Goal: Check status: Check status

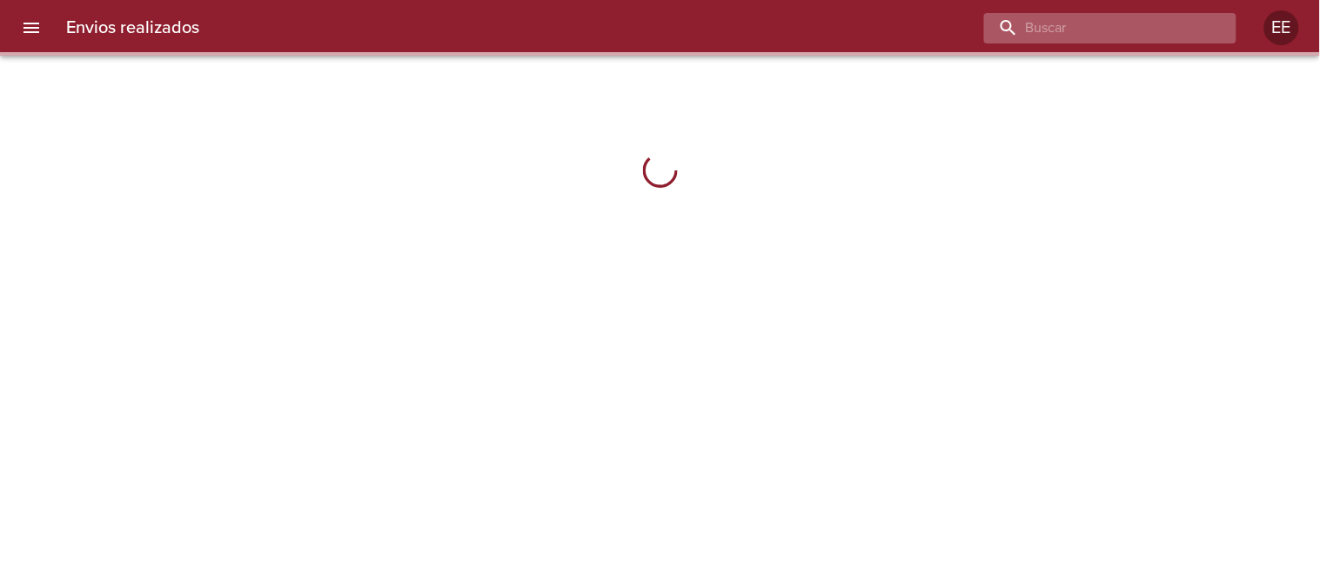
click at [1089, 23] on input "buscar" at bounding box center [1095, 28] width 223 height 30
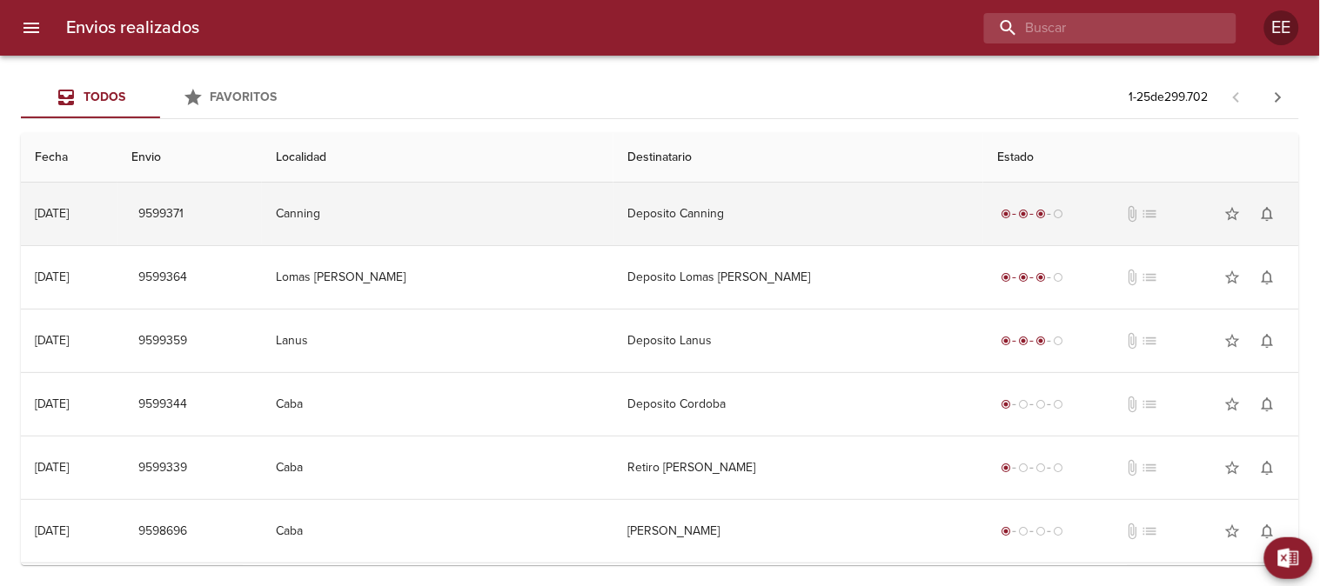
paste input "GRISELDA MARIANA WAGNER ML"
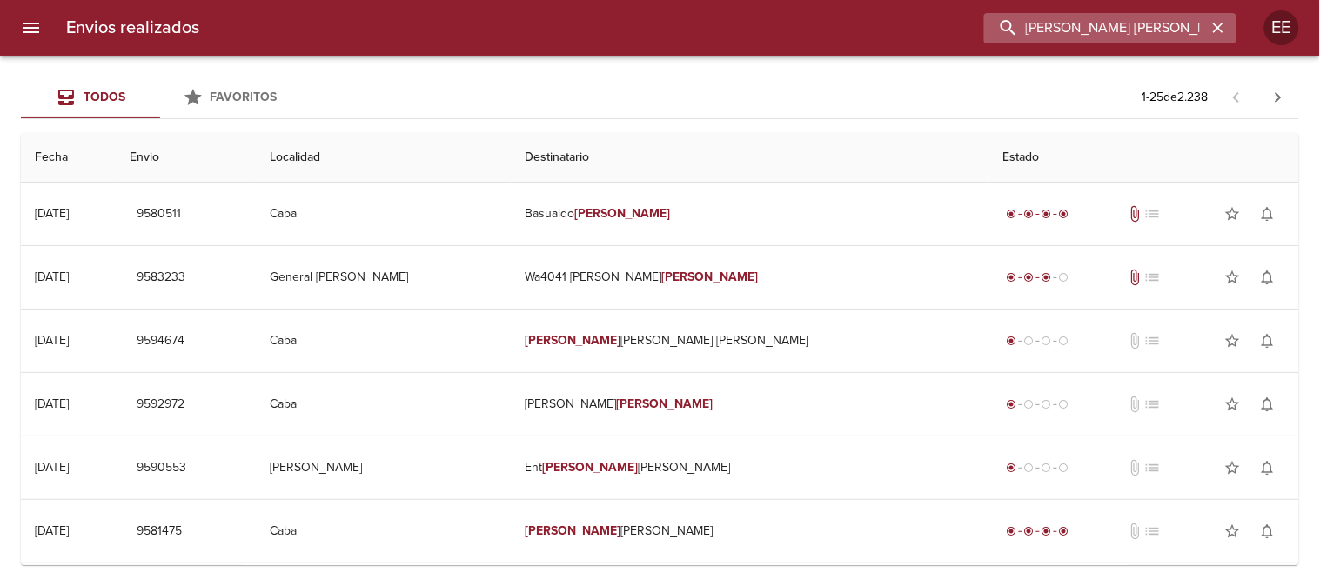
click at [1144, 40] on input "GRISELDA MARIANA WAGNER ML" at bounding box center [1095, 28] width 223 height 30
click at [1189, 24] on input "GRISELDA MARIANA WAGNER ML" at bounding box center [1095, 28] width 223 height 30
drag, startPoint x: 1159, startPoint y: 28, endPoint x: 1223, endPoint y: 28, distance: 63.5
click at [1223, 28] on div "GRISELDA MARIANA WNER ML" at bounding box center [1110, 28] width 252 height 30
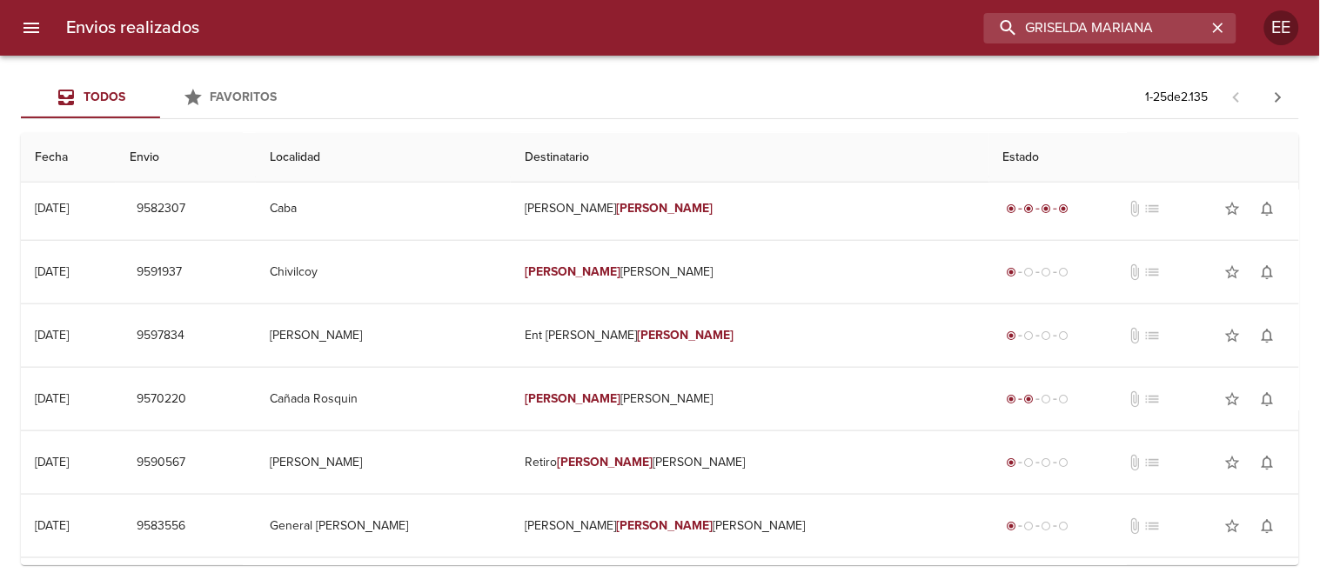
scroll to position [579, 0]
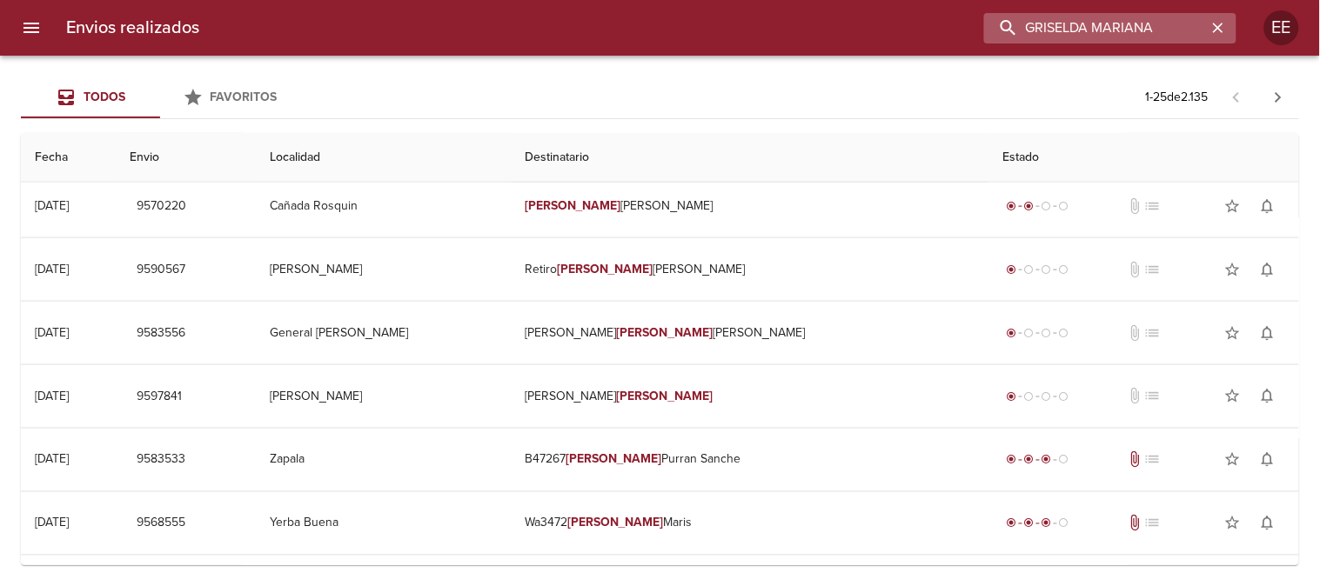
drag, startPoint x: 1027, startPoint y: 31, endPoint x: 1173, endPoint y: 59, distance: 147.9
click at [1186, 37] on input "GRISELDA MARIANA" at bounding box center [1095, 28] width 223 height 30
paste input "PER11700107626"
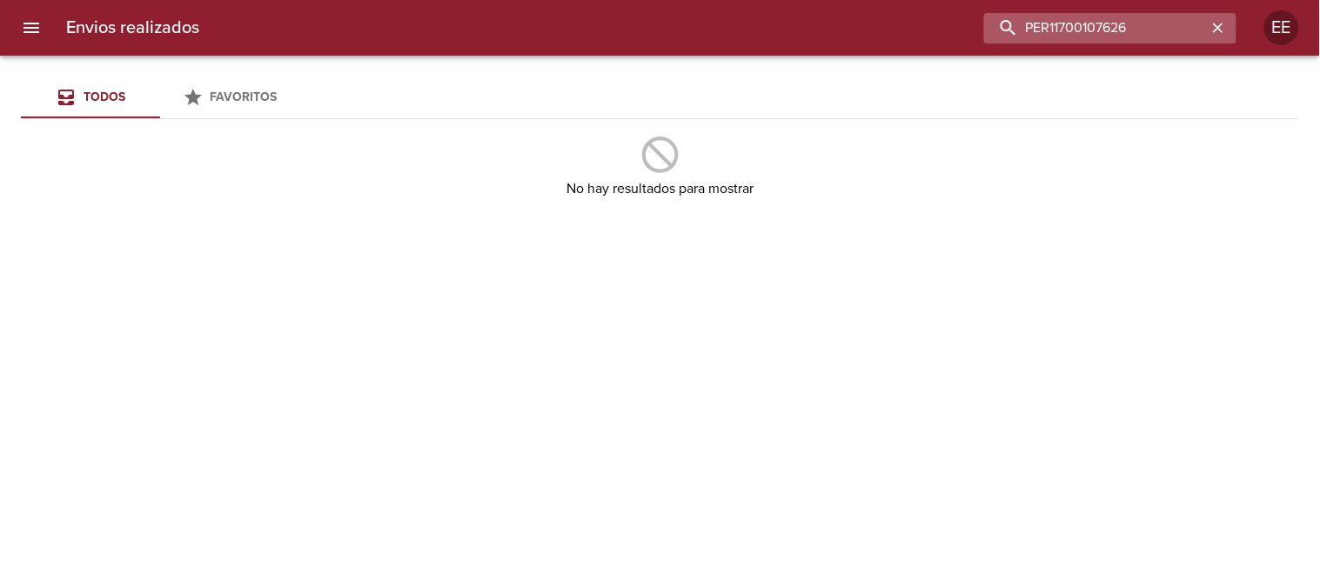
click at [1149, 37] on input "PER11700107626" at bounding box center [1095, 28] width 223 height 30
drag, startPoint x: 1090, startPoint y: 30, endPoint x: 950, endPoint y: 38, distance: 140.3
click at [950, 38] on div "PER11700107626" at bounding box center [724, 28] width 1023 height 30
click at [1118, 26] on input "107626" at bounding box center [1095, 28] width 223 height 30
drag, startPoint x: 1105, startPoint y: 23, endPoint x: 934, endPoint y: 26, distance: 170.5
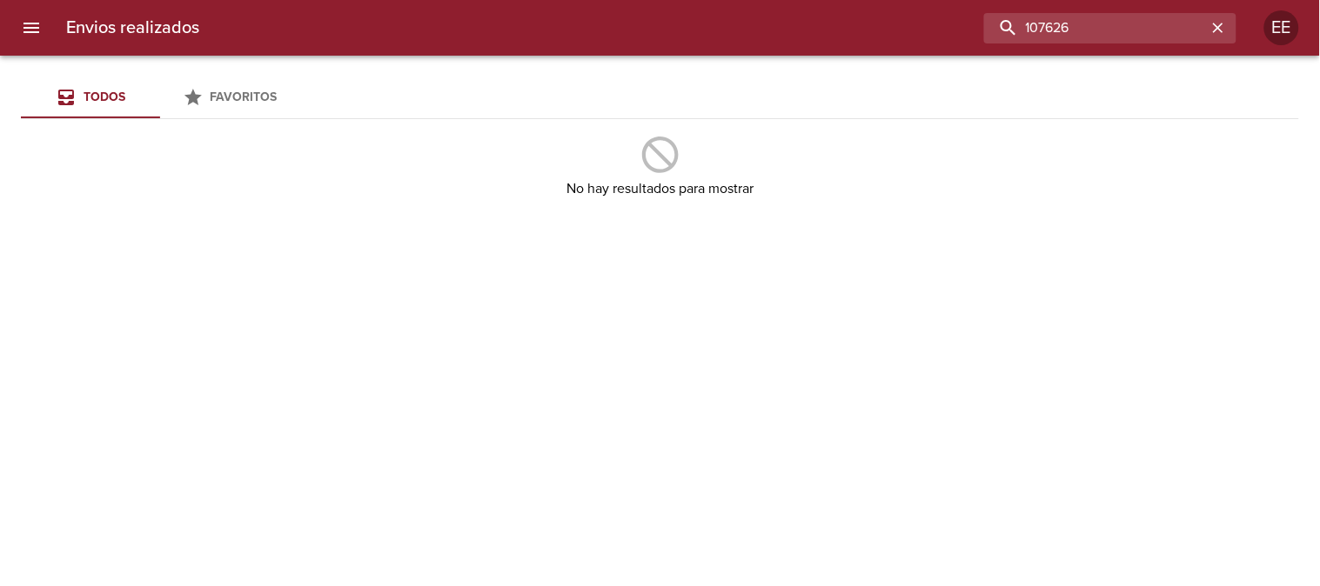
click at [934, 26] on div "107626" at bounding box center [724, 28] width 1023 height 30
paste input "Calle Entre Rios 910"
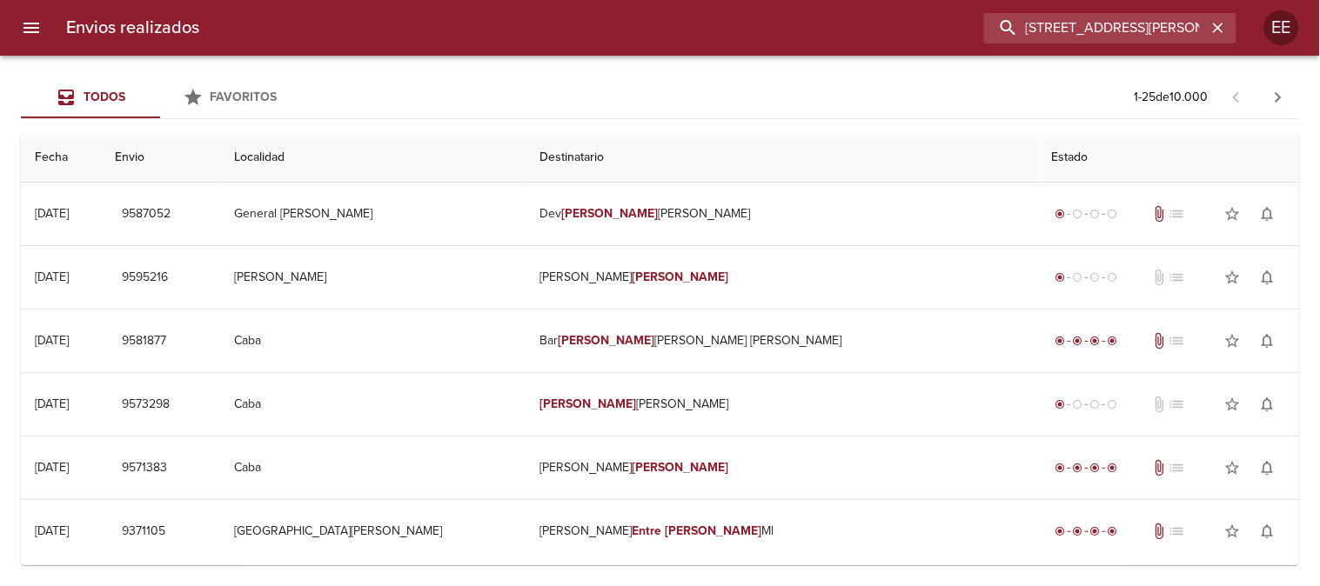
drag, startPoint x: 935, startPoint y: 4, endPoint x: 847, endPoint y: 4, distance: 87.9
click at [847, 4] on div "Envios realizados Calle Entre Rios 910 EE" at bounding box center [660, 28] width 1320 height 56
paste input "GRISELDA MARIANA WAGNER ML"
drag, startPoint x: 1119, startPoint y: 20, endPoint x: 969, endPoint y: 12, distance: 150.7
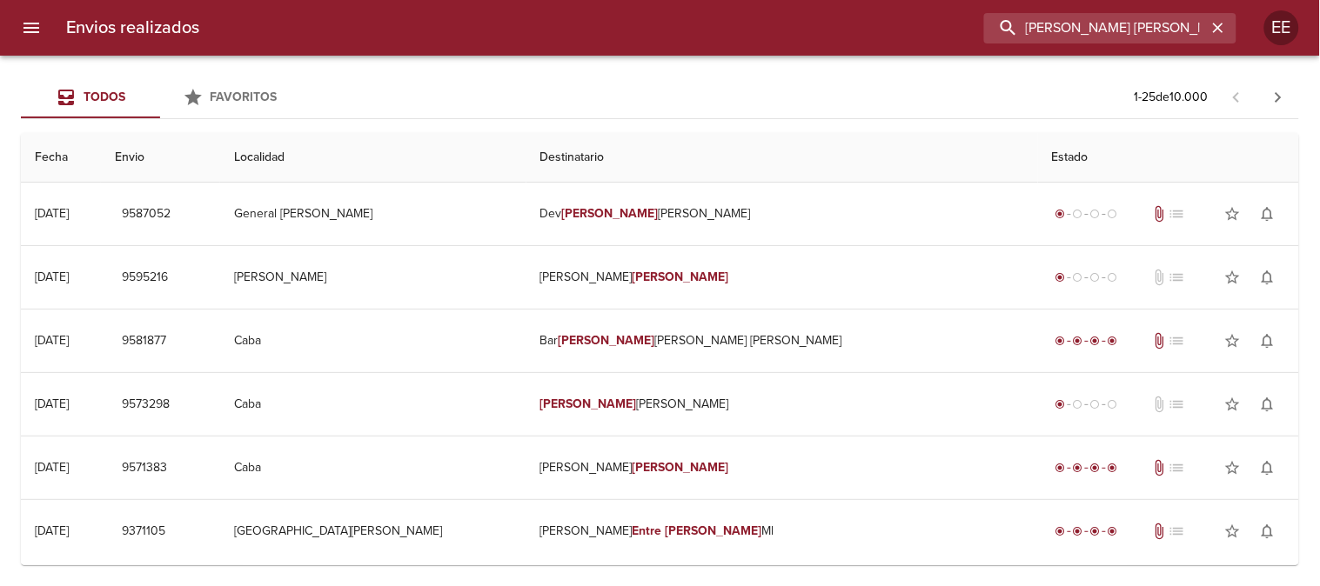
click at [959, 6] on div "Envios realizados GRISELDA MARIANA WAGNER ML EE" at bounding box center [660, 28] width 1320 height 56
click at [1032, 29] on input "WAGNER ML" at bounding box center [1095, 28] width 223 height 30
drag, startPoint x: 1087, startPoint y: 31, endPoint x: 964, endPoint y: 14, distance: 124.7
click at [964, 14] on div "ML" at bounding box center [724, 28] width 1023 height 30
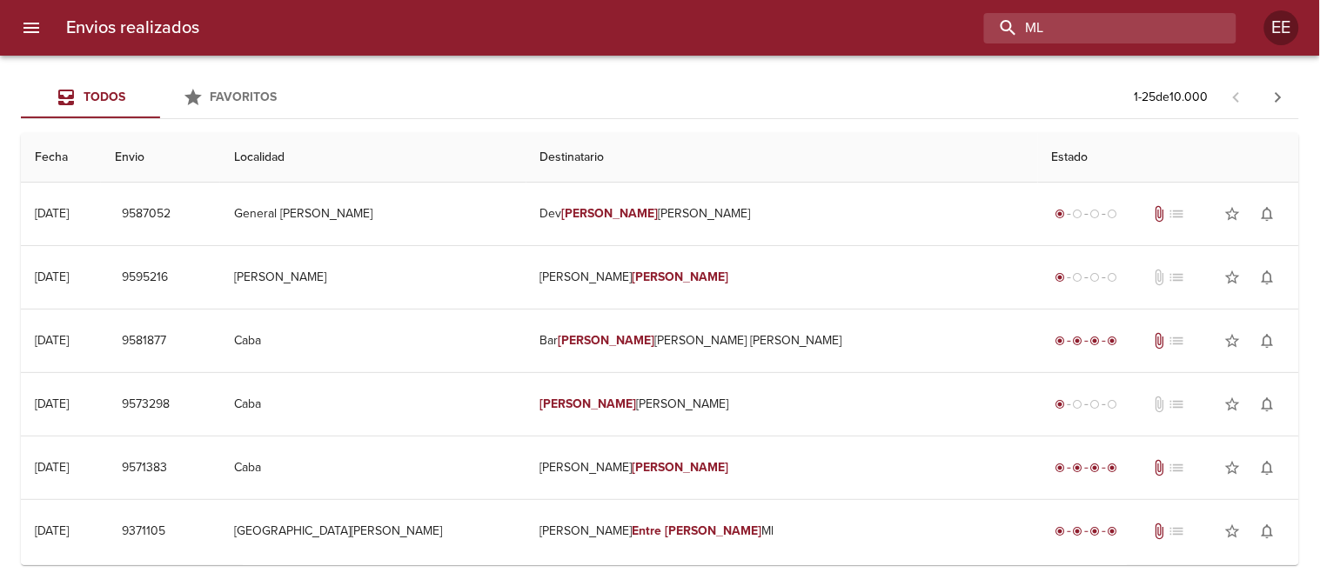
paste input "GRISELDA MARIANA WAGNER"
type input "GRISELDA MARIANA WAGNER"
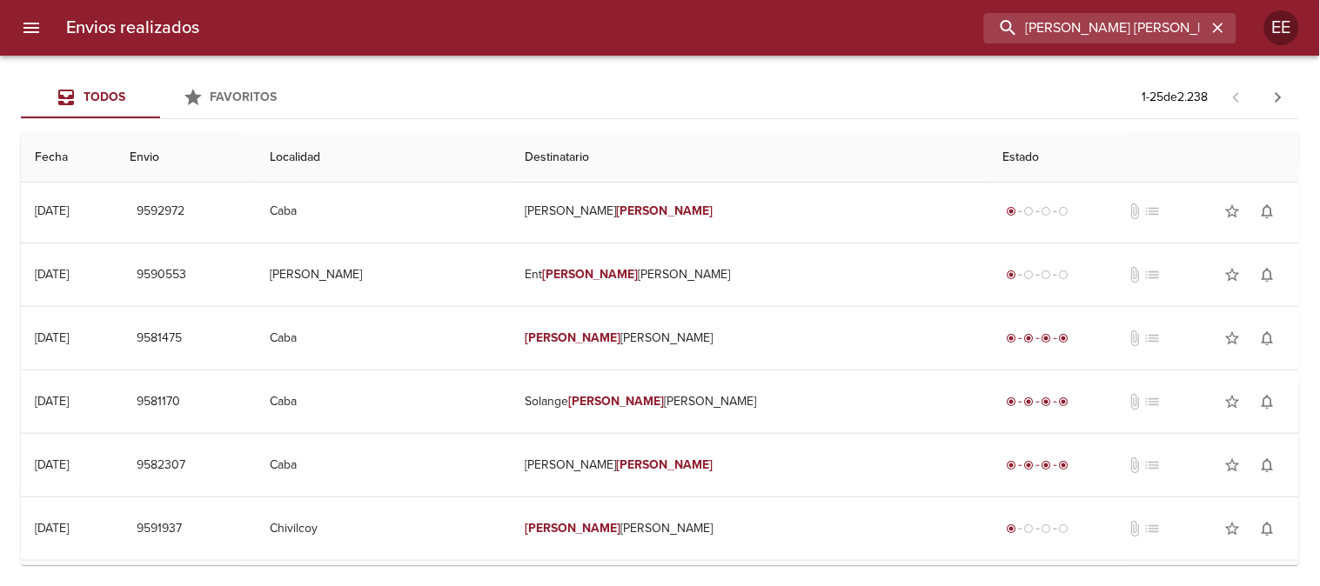
scroll to position [290, 0]
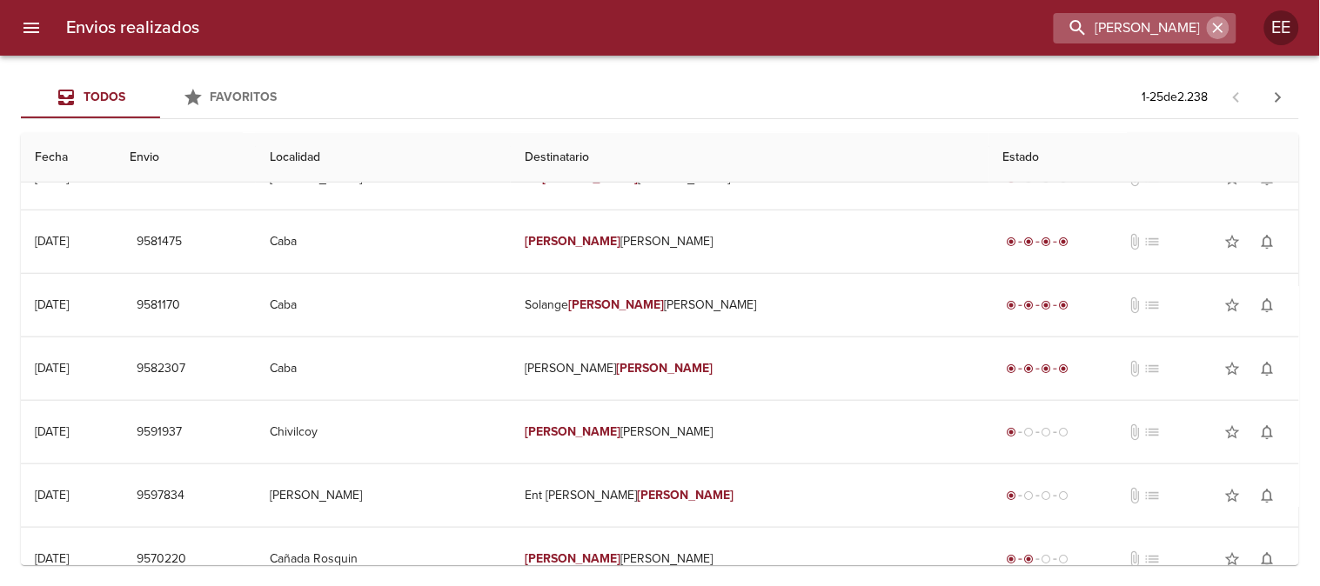
drag, startPoint x: 1213, startPoint y: 24, endPoint x: 1132, endPoint y: 35, distance: 82.4
click at [1212, 24] on icon "button" at bounding box center [1217, 27] width 17 height 17
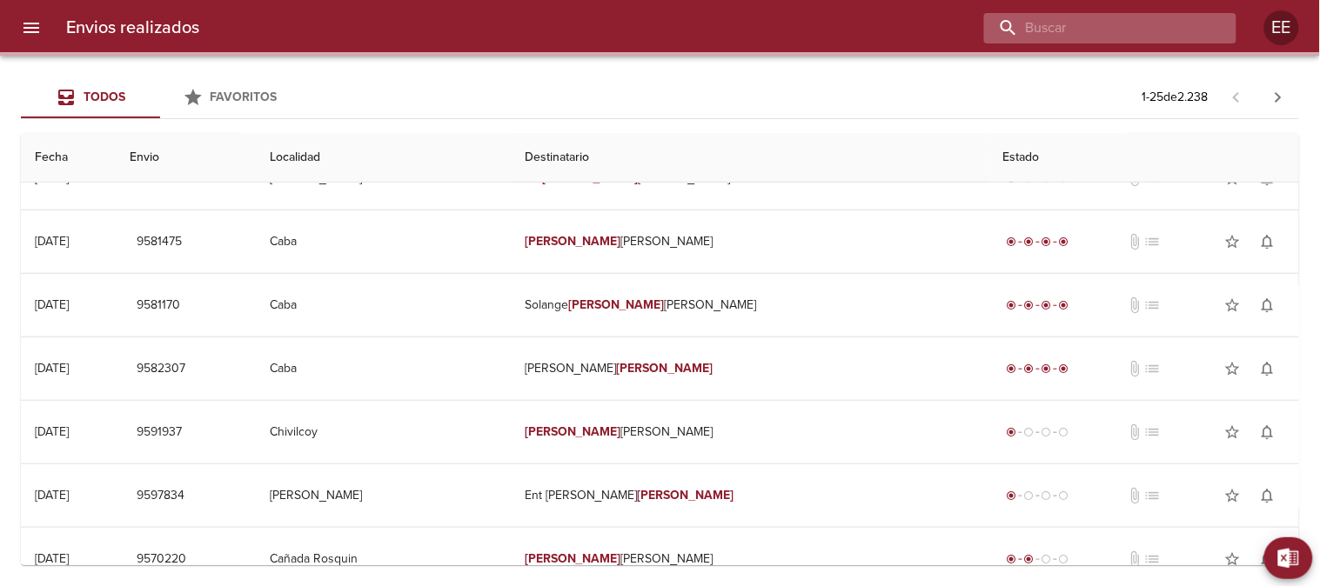
click at [1119, 30] on input "buscar" at bounding box center [1095, 28] width 223 height 30
paste input "ESCUER LUCRECIA MABEL"
type input "ESCUER LUCRECIA MABEL"
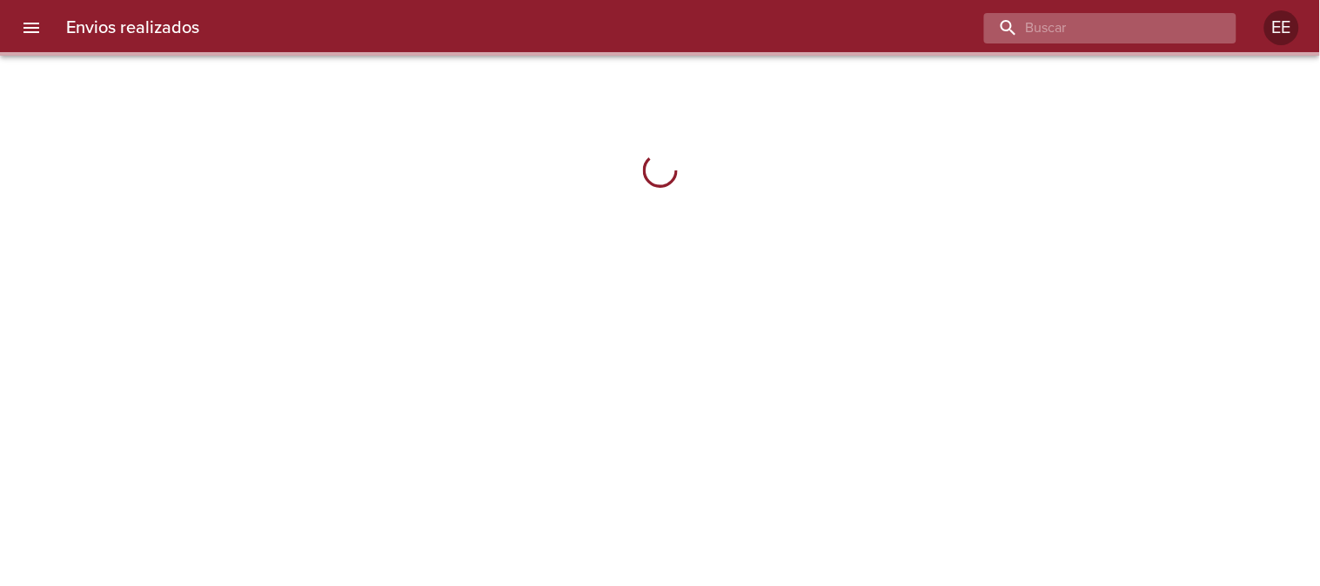
click at [1146, 27] on input "buscar" at bounding box center [1095, 28] width 223 height 30
paste input "[PERSON_NAME]"
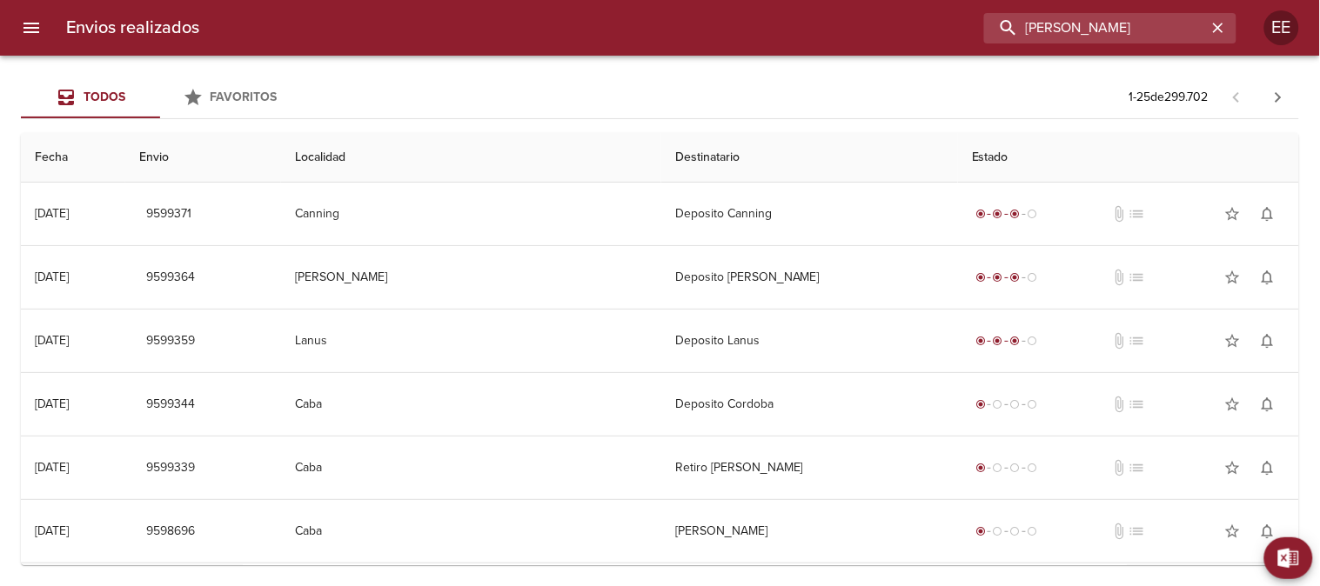
scroll to position [0, 15]
type input "ESPINDOLA GABRIEL ADRIAN"
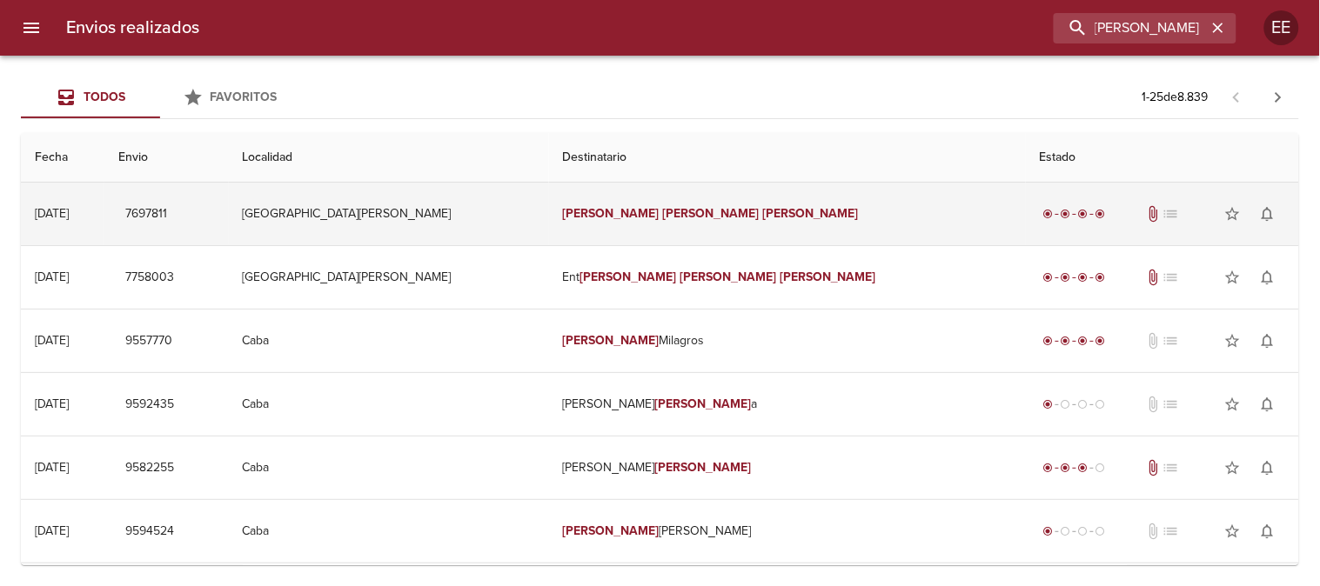
scroll to position [0, 0]
click at [874, 223] on td "Espindola Gabriel Adrian" at bounding box center [787, 214] width 477 height 63
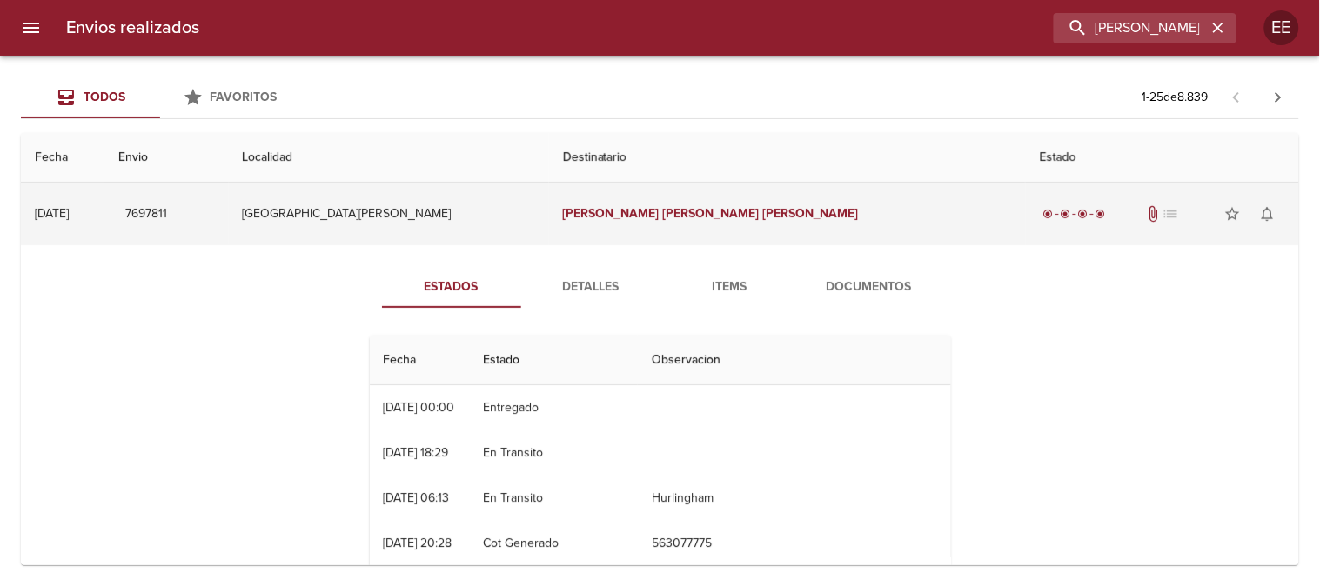
click at [775, 214] on td "Espindola Gabriel Adrian" at bounding box center [787, 214] width 477 height 63
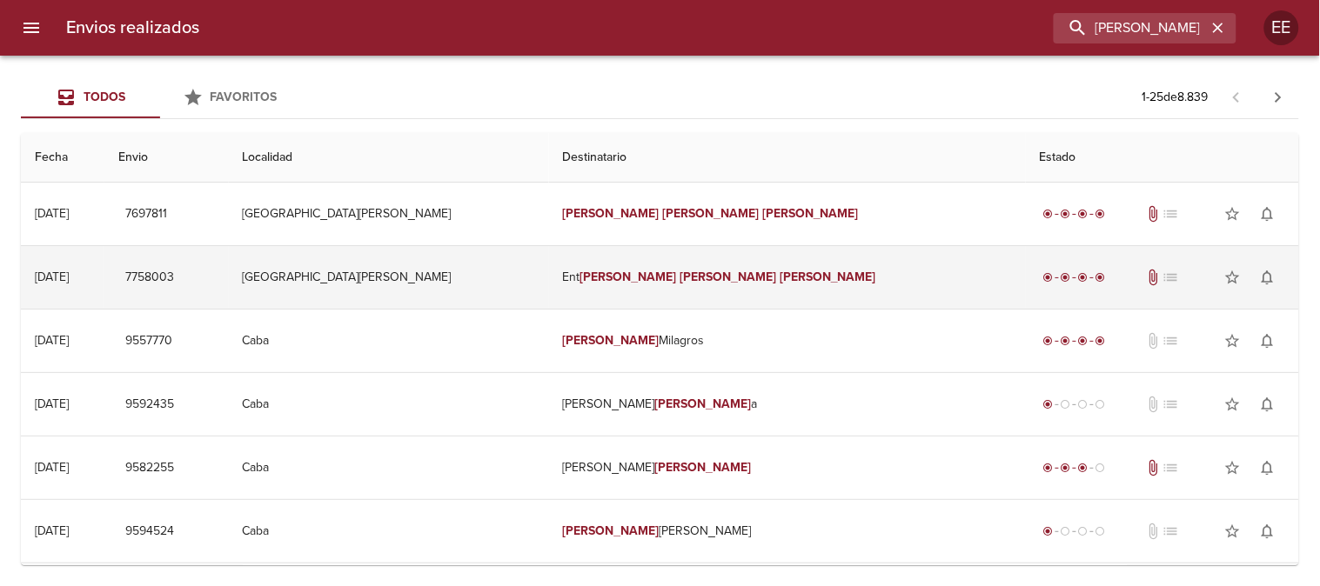
click at [813, 300] on td "Ent Espindola Gabriel Adrian" at bounding box center [787, 277] width 477 height 63
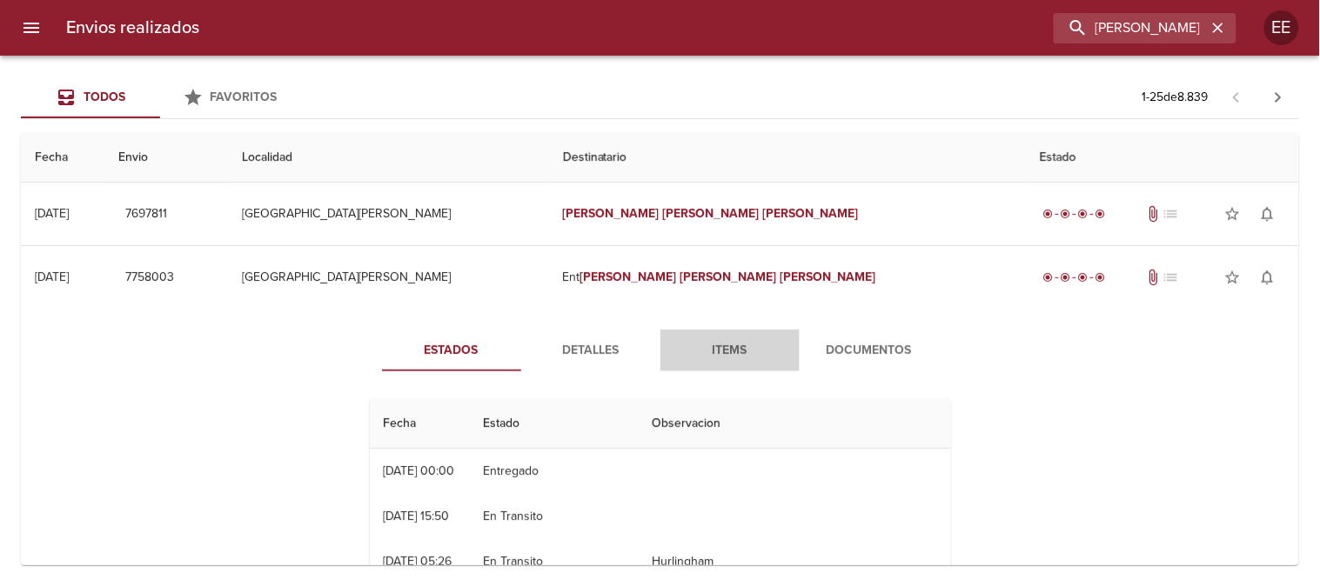
click at [724, 337] on button "Items" at bounding box center [729, 351] width 139 height 42
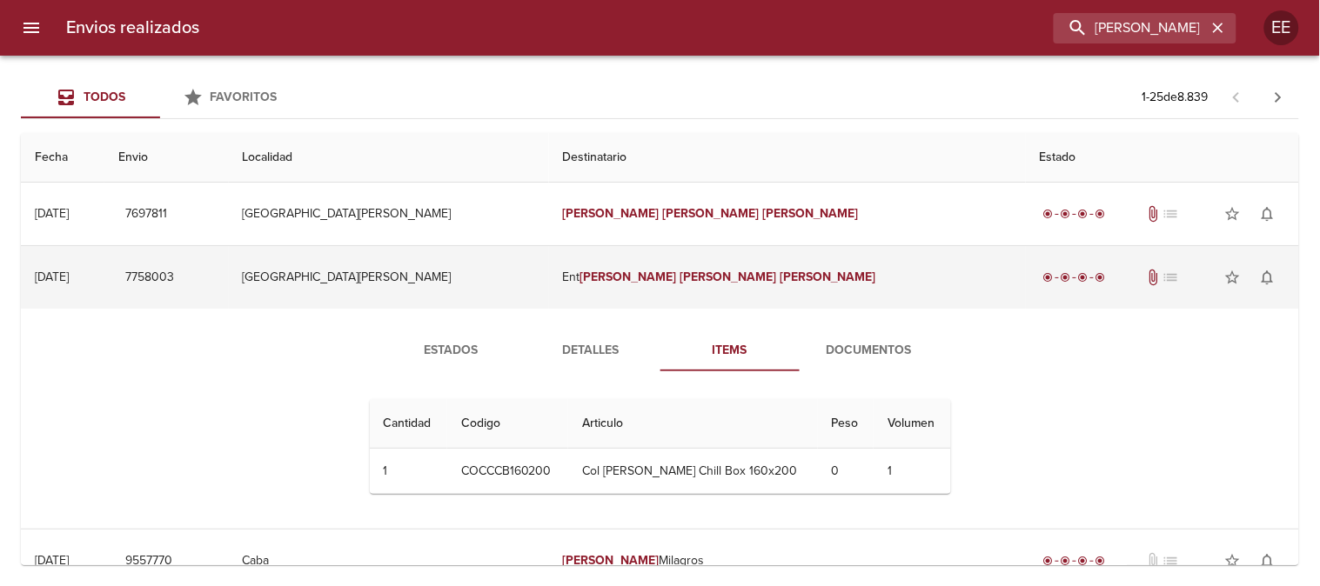
click at [500, 281] on td "Puerto Gral San Martin" at bounding box center [389, 277] width 320 height 63
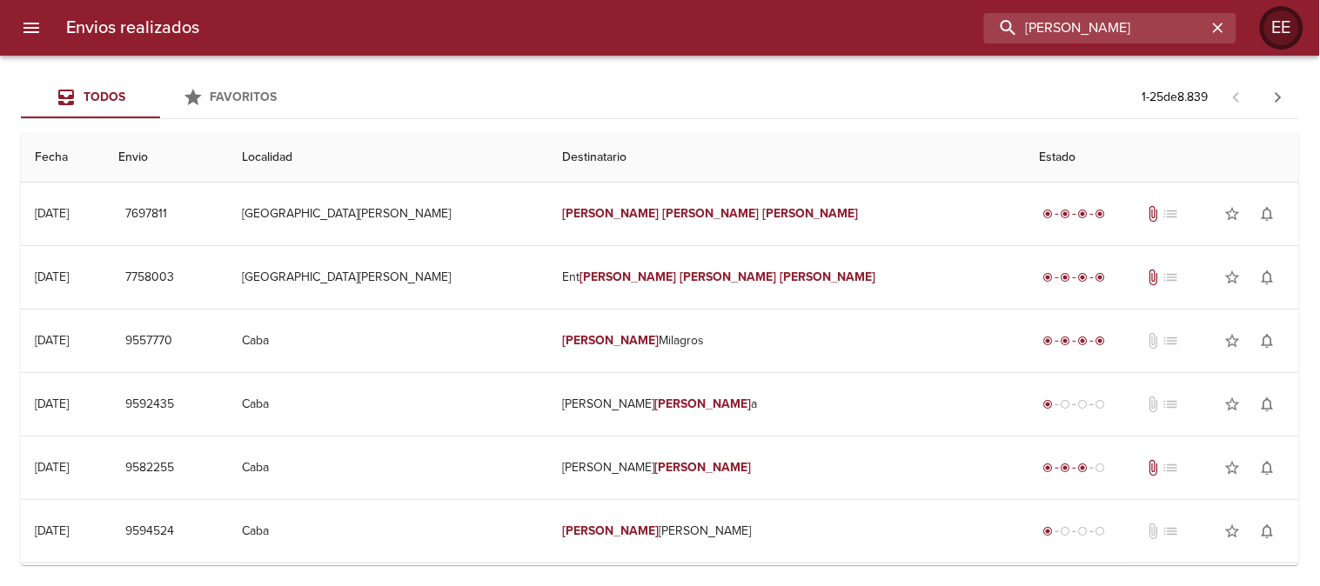
scroll to position [0, 15]
drag, startPoint x: 1099, startPoint y: 24, endPoint x: 1280, endPoint y: 28, distance: 180.1
click at [1283, 24] on div "Envios realizados ESPINDOLA GABRIEL ADRIAN EE" at bounding box center [660, 28] width 1320 height 56
click at [1221, 24] on icon "button" at bounding box center [1218, 28] width 10 height 10
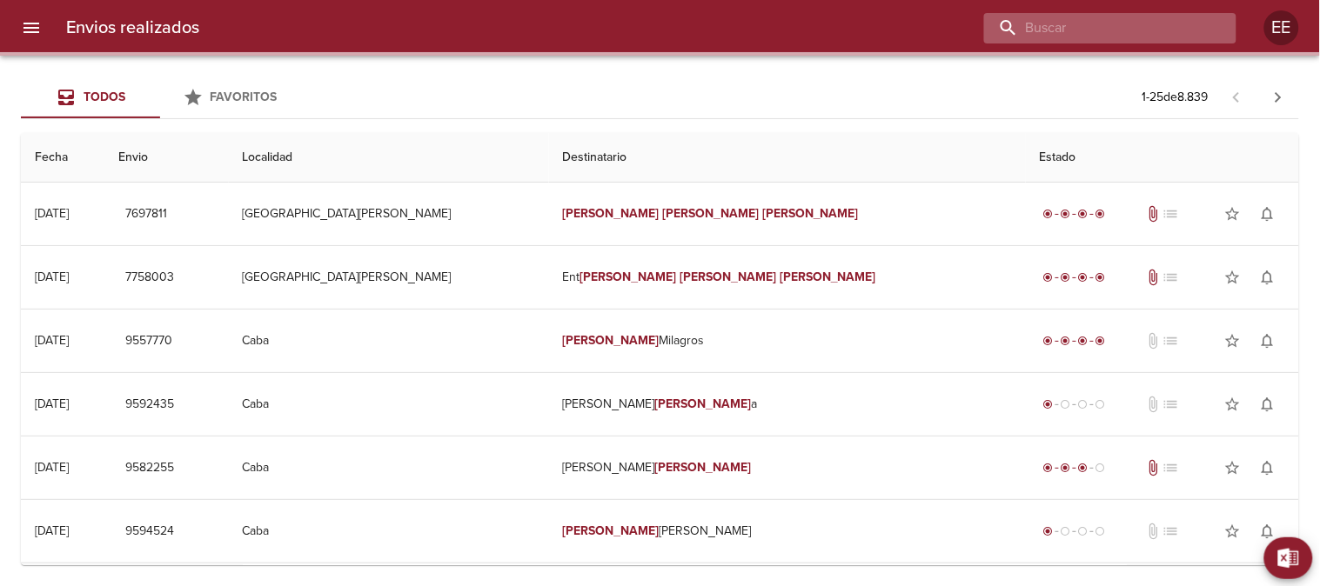
click at [1133, 26] on input "buscar" at bounding box center [1095, 28] width 223 height 30
paste input "VALERIA RITA VEGA"
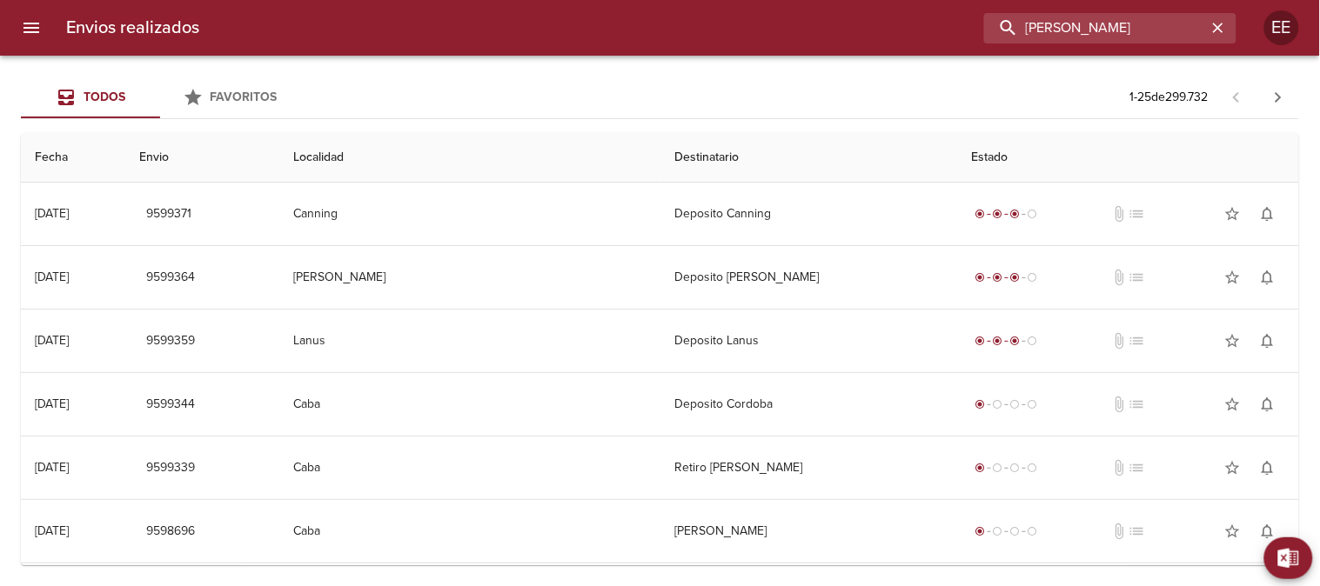
type input "VALERIA RITA VEGA"
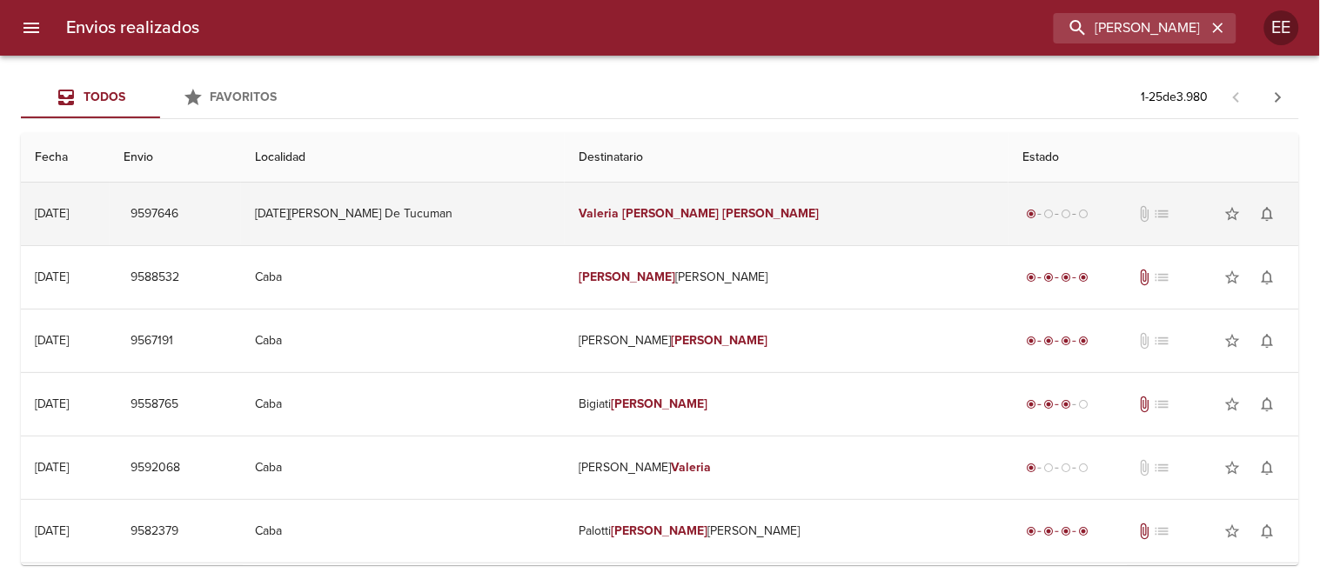
click at [846, 215] on td "Valeria Rita Vega" at bounding box center [787, 214] width 444 height 63
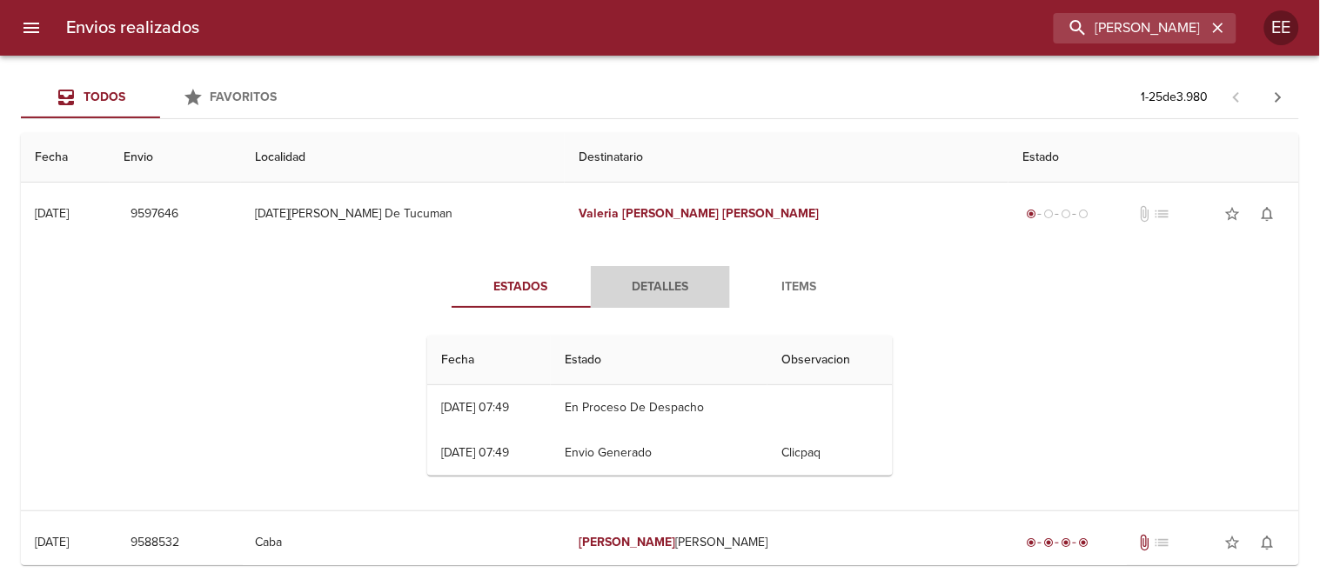
click at [646, 281] on span "Detalles" at bounding box center [660, 288] width 118 height 22
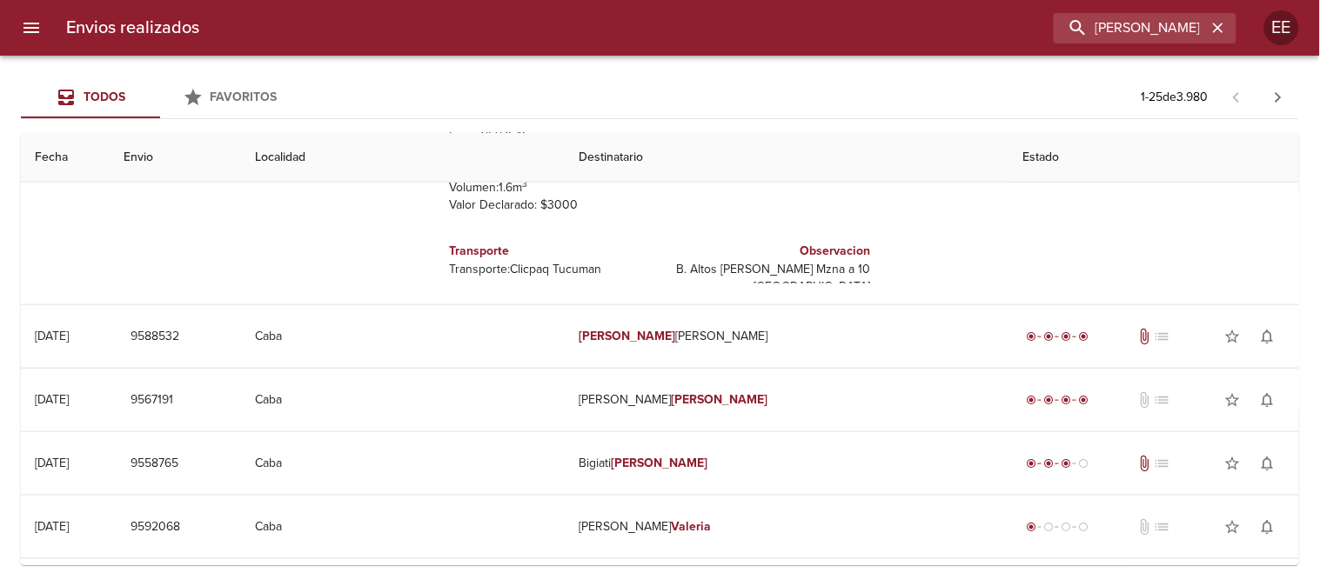
scroll to position [97, 0]
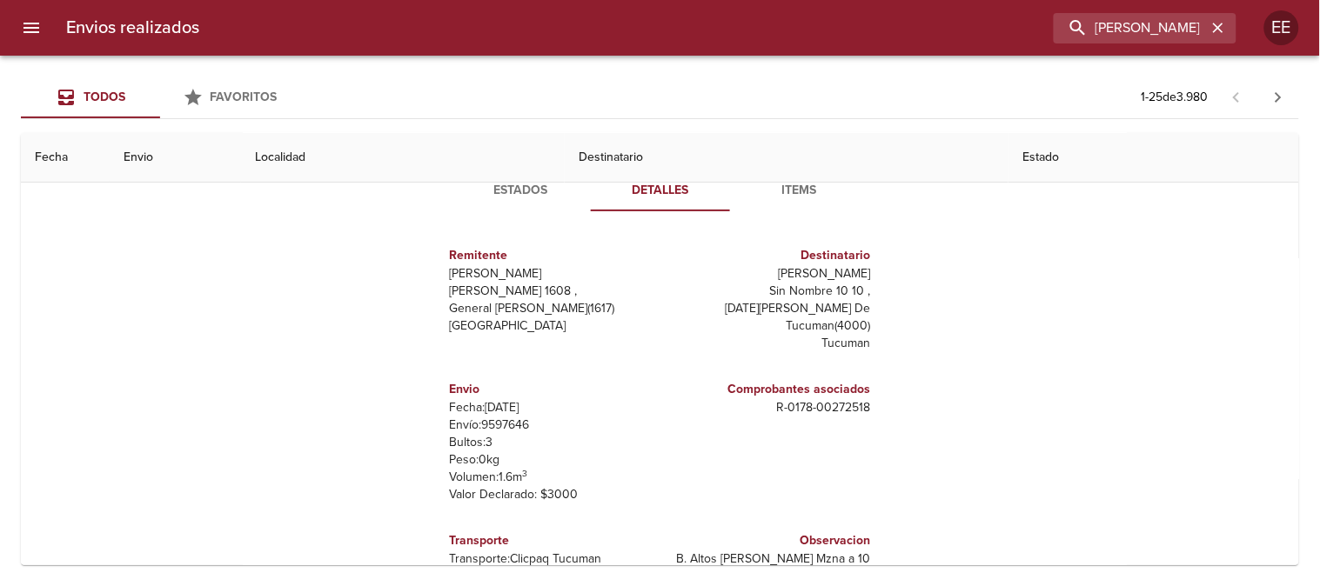
click at [794, 188] on span "Items" at bounding box center [799, 191] width 118 height 22
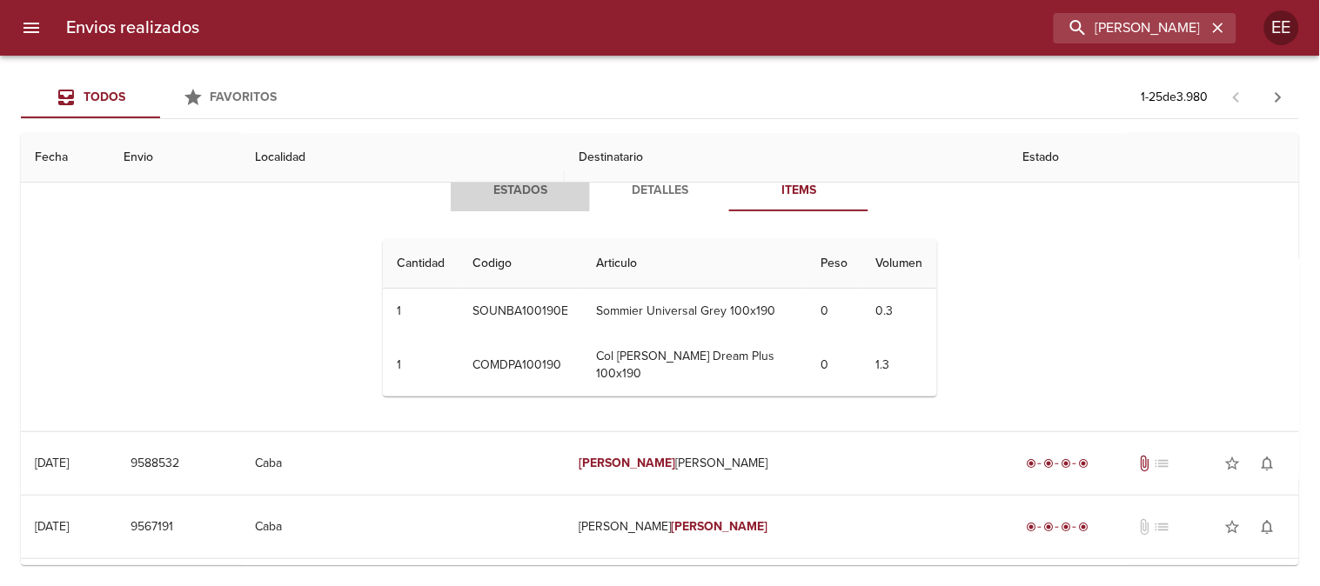
click at [494, 198] on span "Estados" at bounding box center [520, 191] width 118 height 22
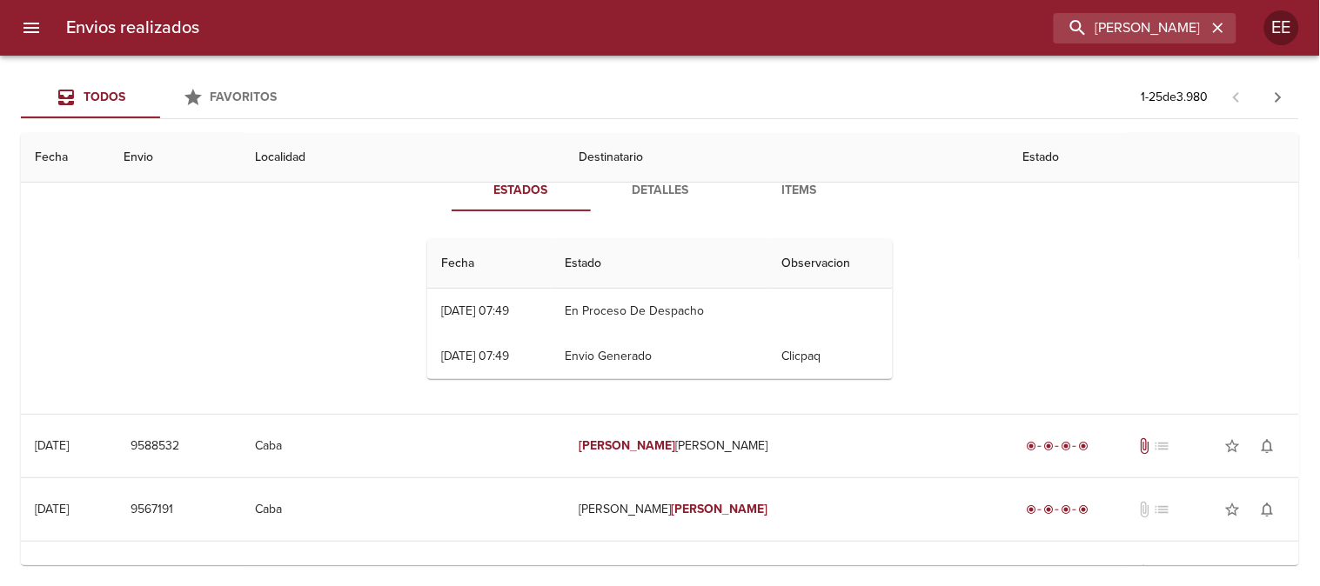
click at [659, 197] on span "Detalles" at bounding box center [660, 191] width 118 height 22
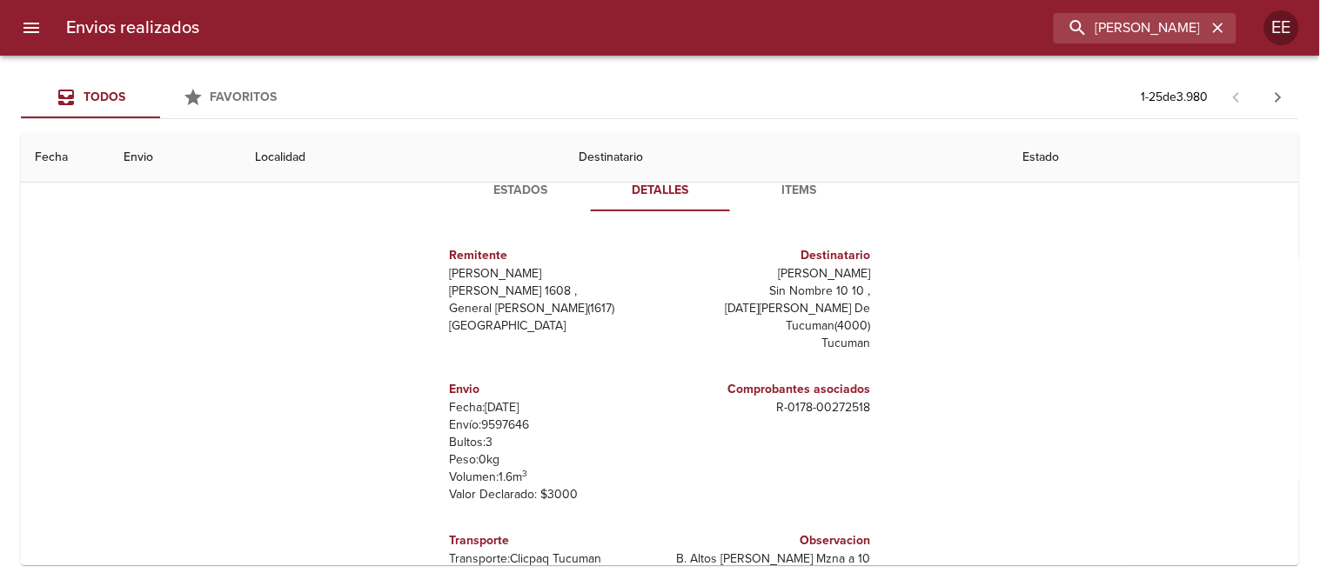
click at [795, 187] on span "Items" at bounding box center [799, 191] width 118 height 22
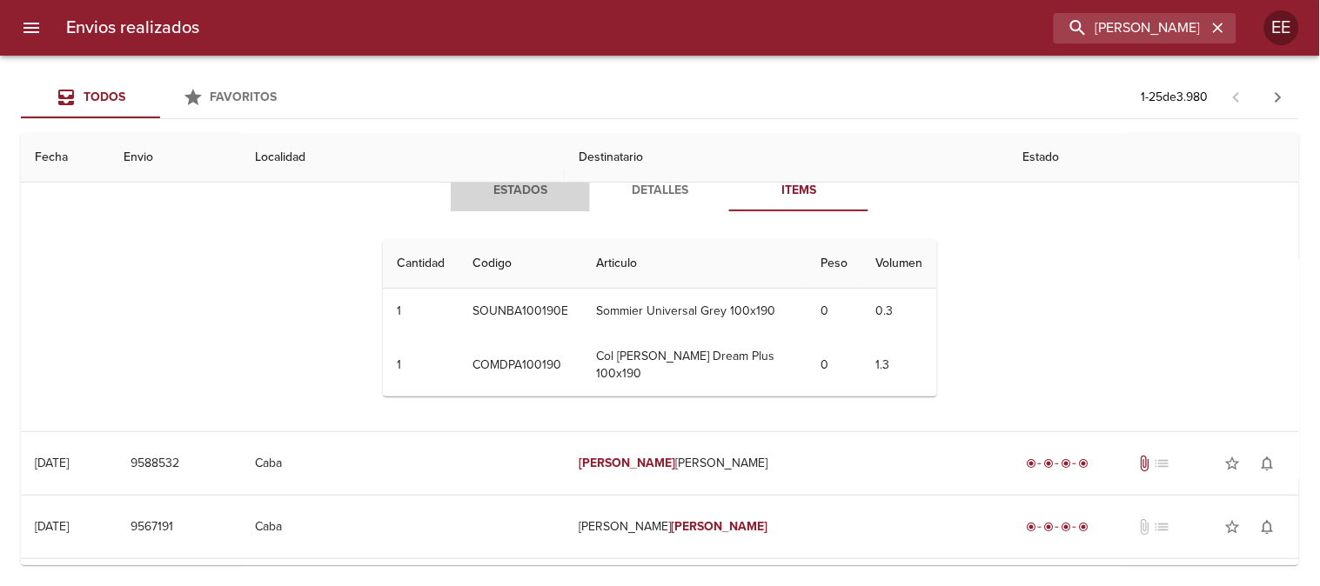
click at [517, 191] on span "Estados" at bounding box center [520, 191] width 118 height 22
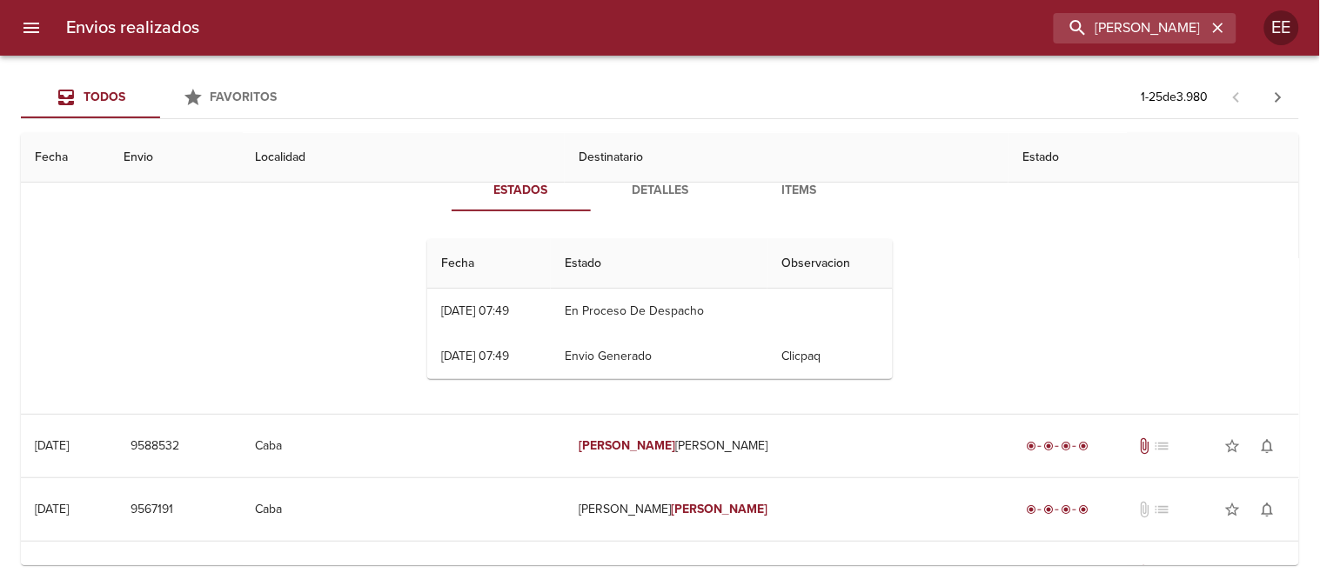
scroll to position [0, 0]
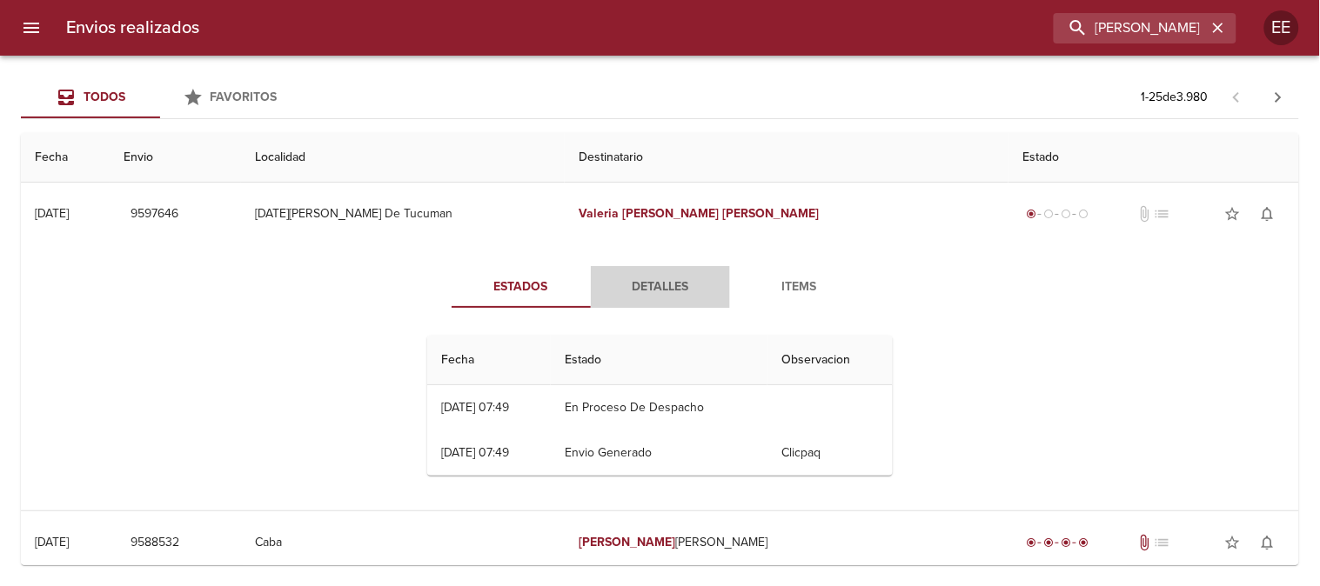
click at [667, 284] on span "Detalles" at bounding box center [660, 288] width 118 height 22
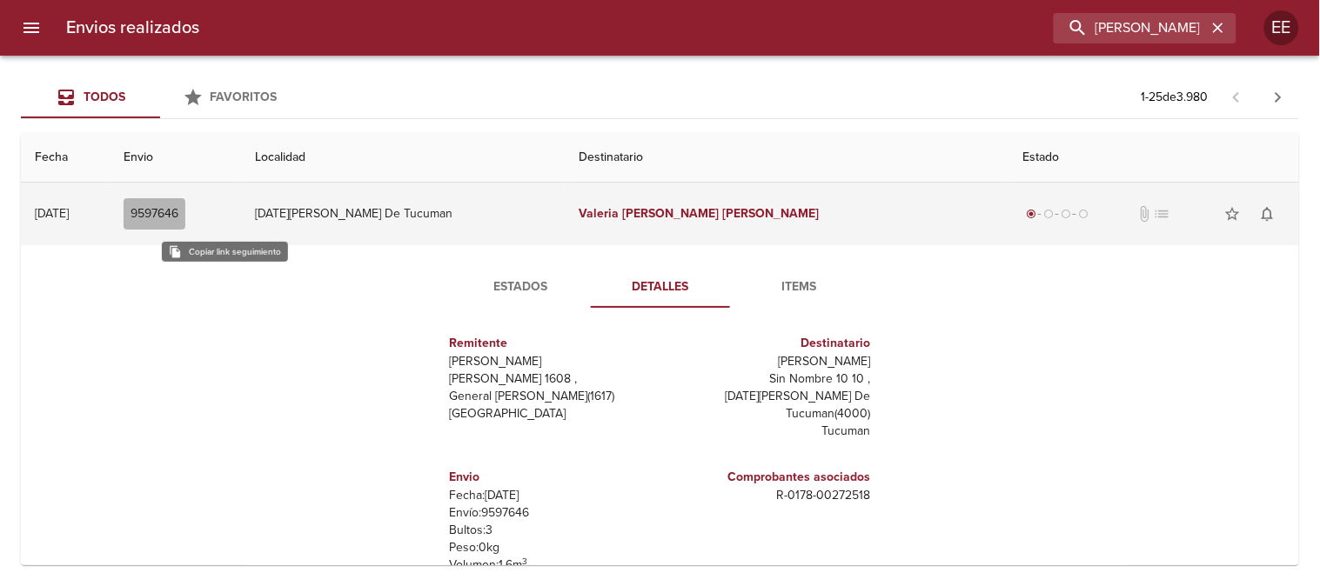
click at [178, 211] on span "9597646" at bounding box center [154, 215] width 48 height 22
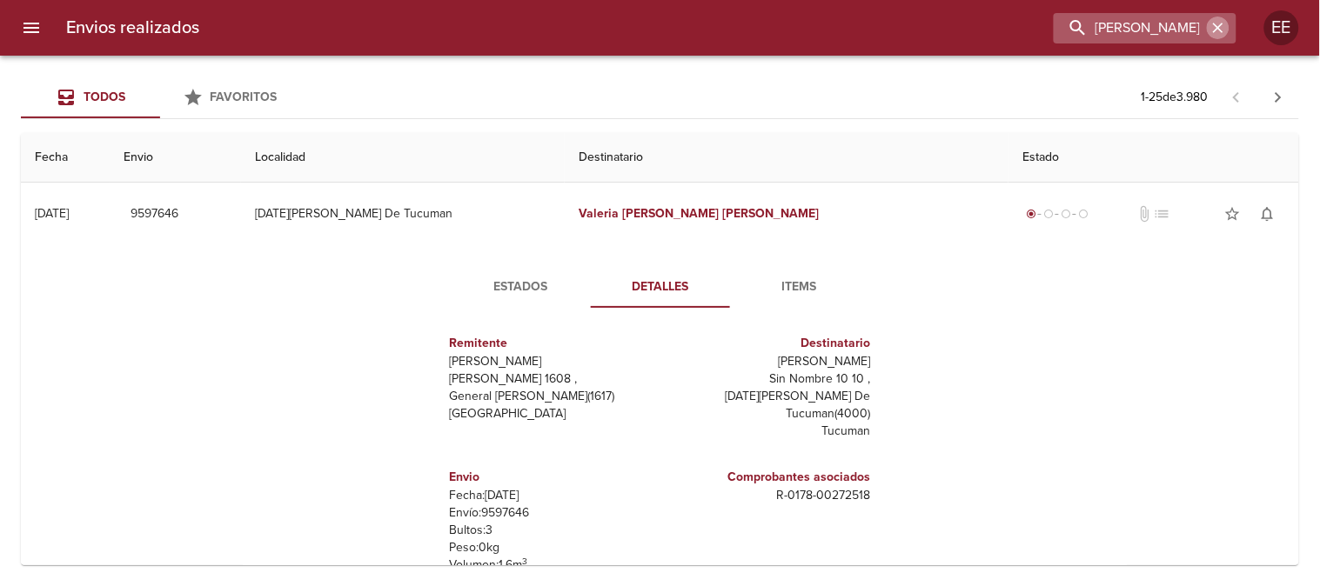
drag, startPoint x: 1226, startPoint y: 26, endPoint x: 1154, endPoint y: 28, distance: 72.2
click at [1223, 26] on icon "button" at bounding box center [1217, 27] width 17 height 17
click at [1216, 22] on div "VALERIA RITA VEGA" at bounding box center [1144, 28] width 183 height 30
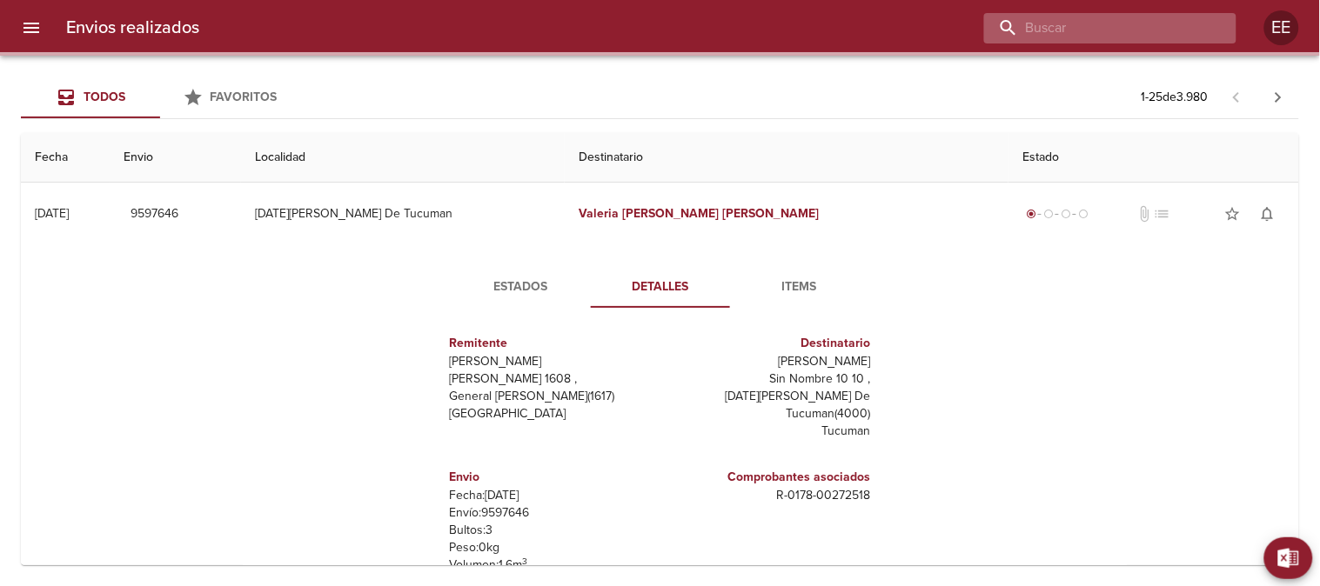
paste input "[PERSON_NAME]"
type input "[PERSON_NAME]"
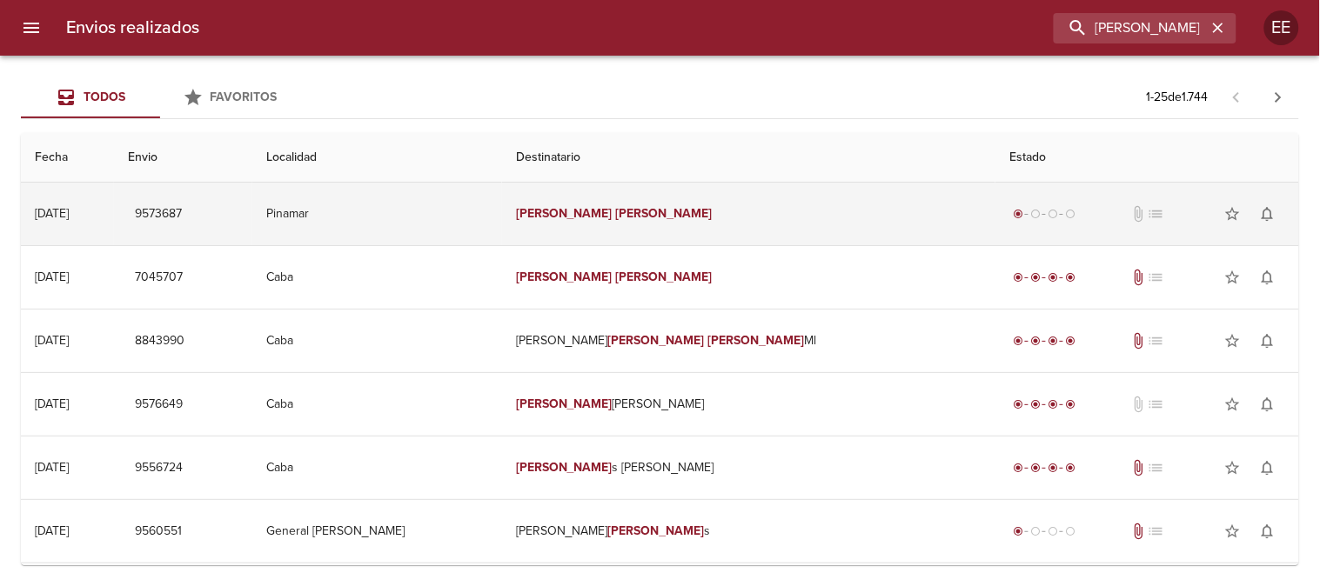
click at [805, 214] on td "Horacio Rivero" at bounding box center [748, 214] width 493 height 63
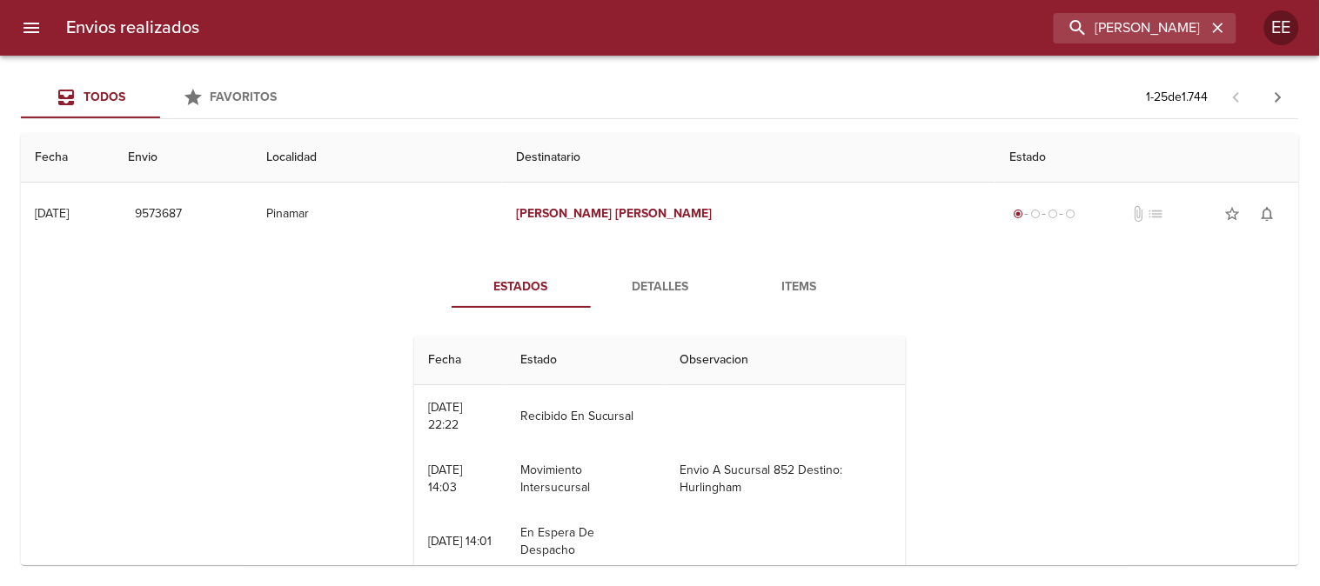
click at [637, 285] on span "Detalles" at bounding box center [660, 288] width 118 height 22
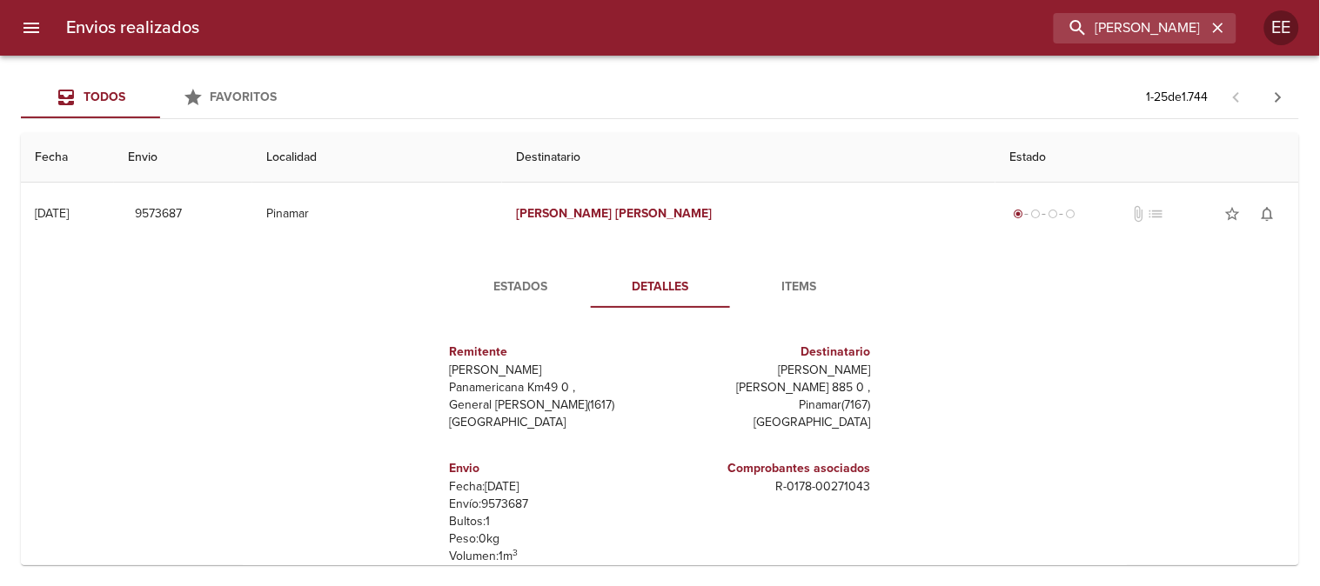
scroll to position [193, 0]
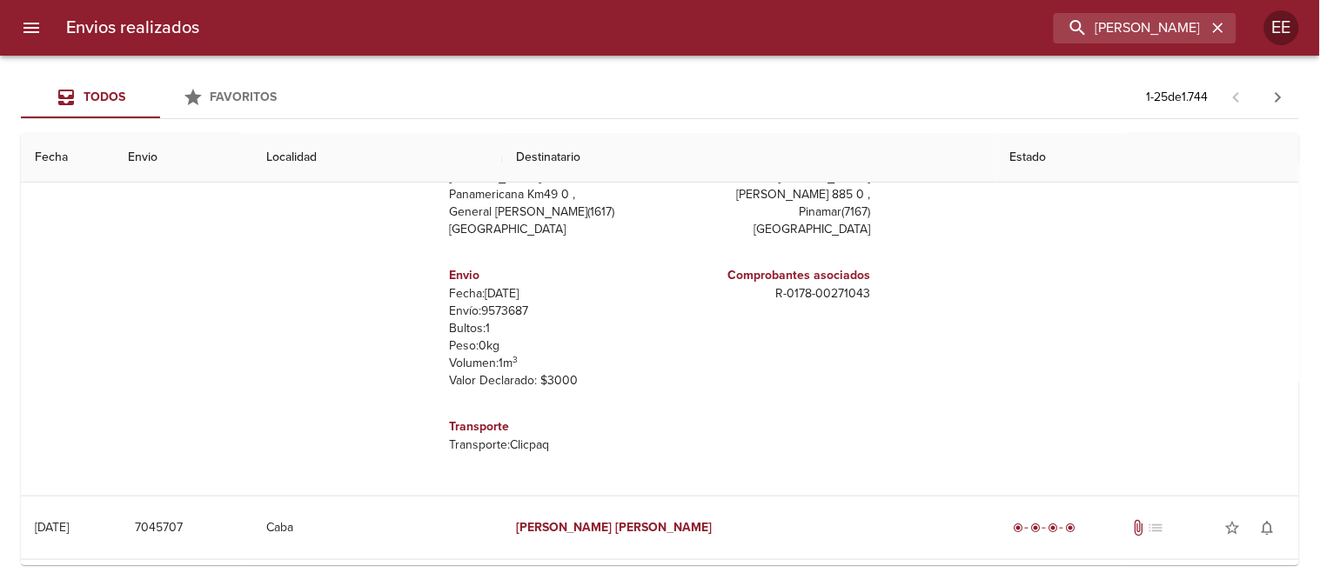
click at [819, 293] on p "R - 0178 - 00271043" at bounding box center [769, 293] width 204 height 17
click at [707, 304] on div "Comprobantes asociados R - 0178 - 00271043" at bounding box center [769, 284] width 204 height 50
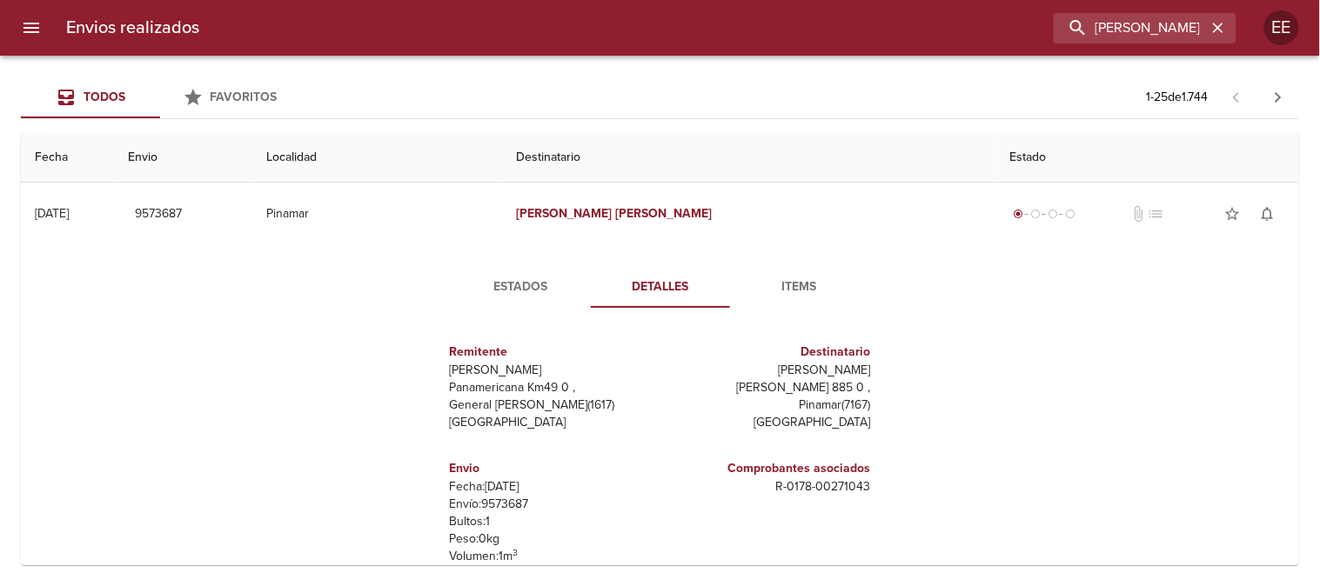
click at [516, 281] on span "Estados" at bounding box center [521, 288] width 118 height 22
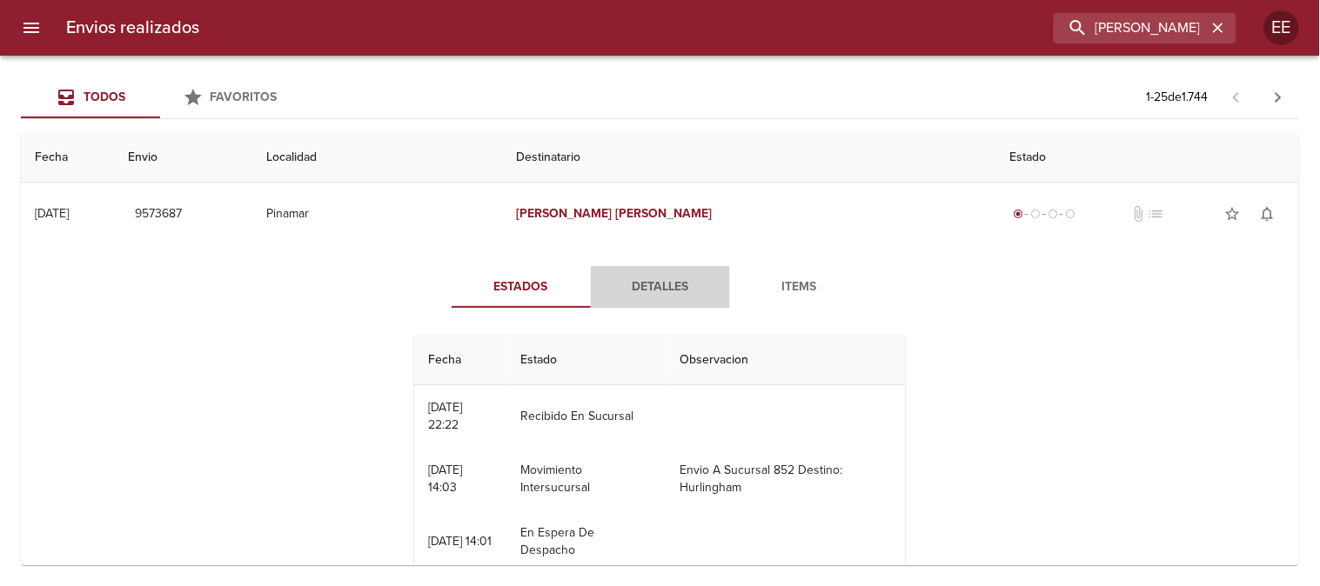
click at [636, 273] on button "Detalles" at bounding box center [660, 287] width 139 height 42
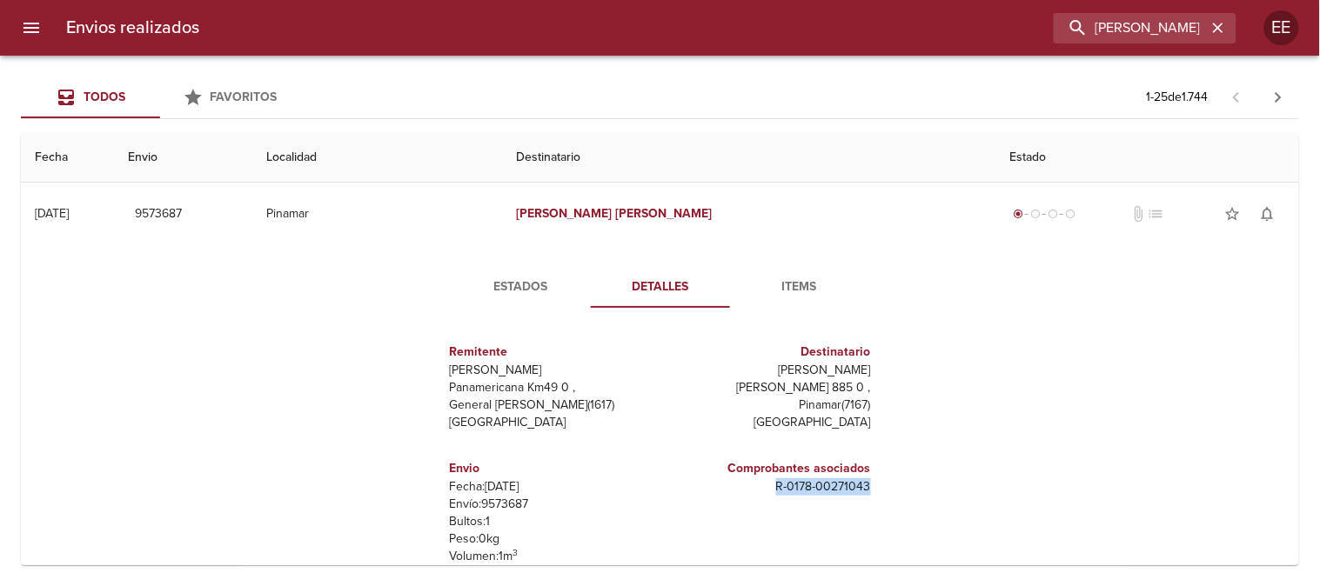
drag, startPoint x: 771, startPoint y: 485, endPoint x: 900, endPoint y: 485, distance: 129.6
click at [900, 485] on div "Estados Detalles Items Remitente Wamaro Tortuguitas Panamericana Km49 0 , Gener…" at bounding box center [660, 467] width 505 height 402
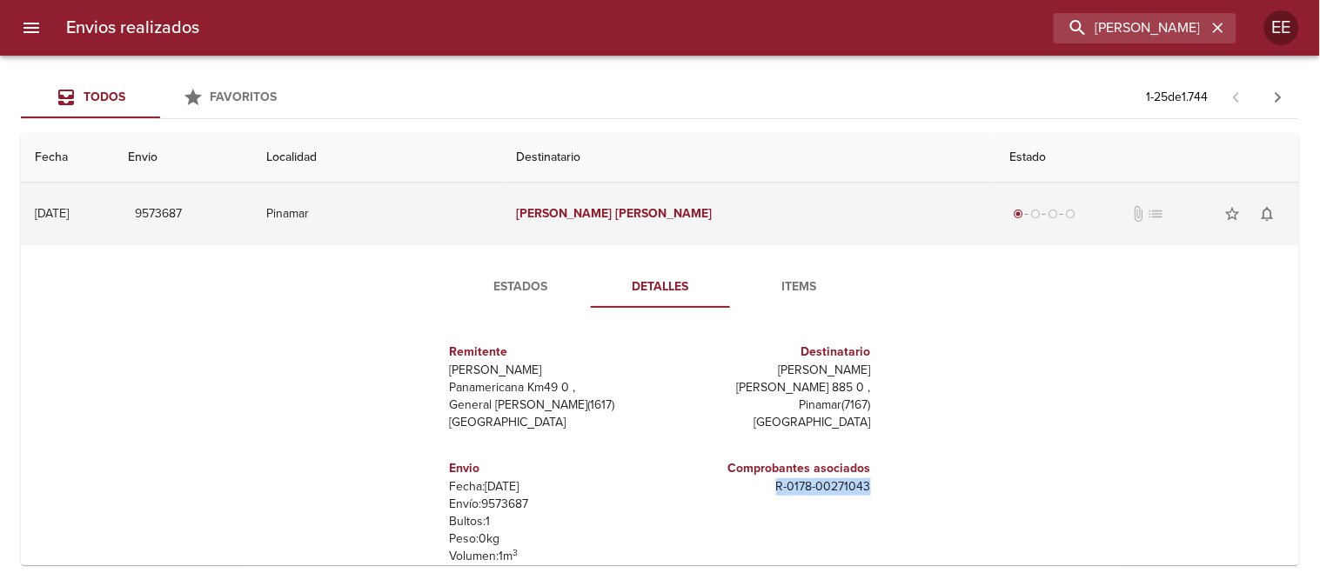
copy p "R - 0178 - 00271043"
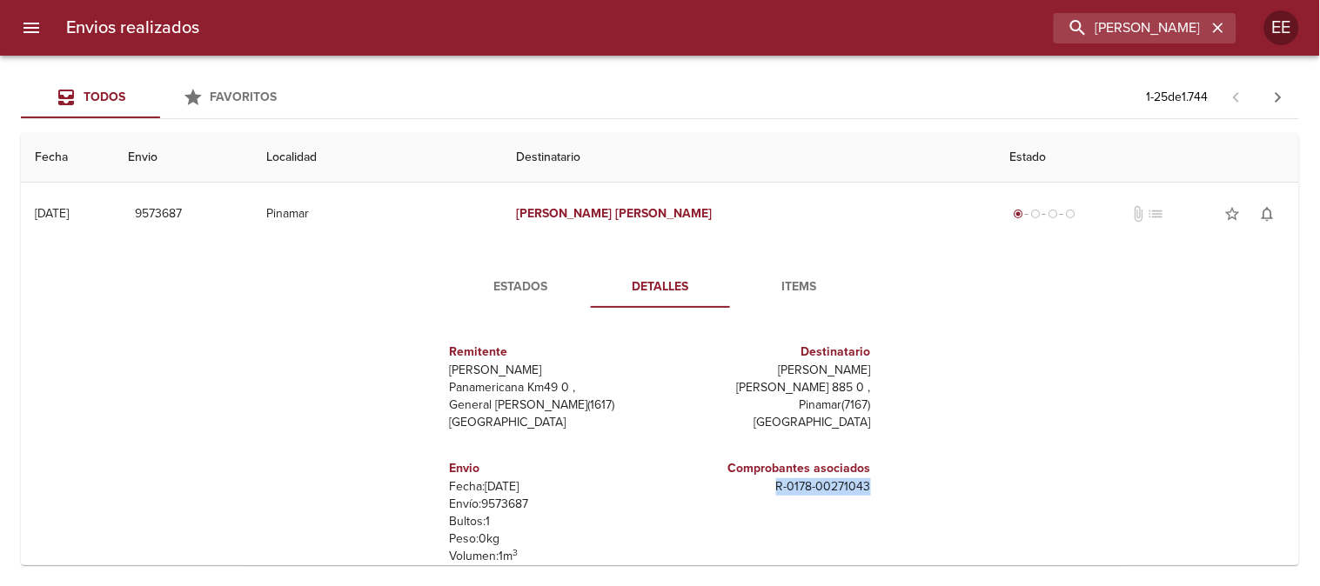
click at [515, 281] on span "Estados" at bounding box center [521, 288] width 118 height 22
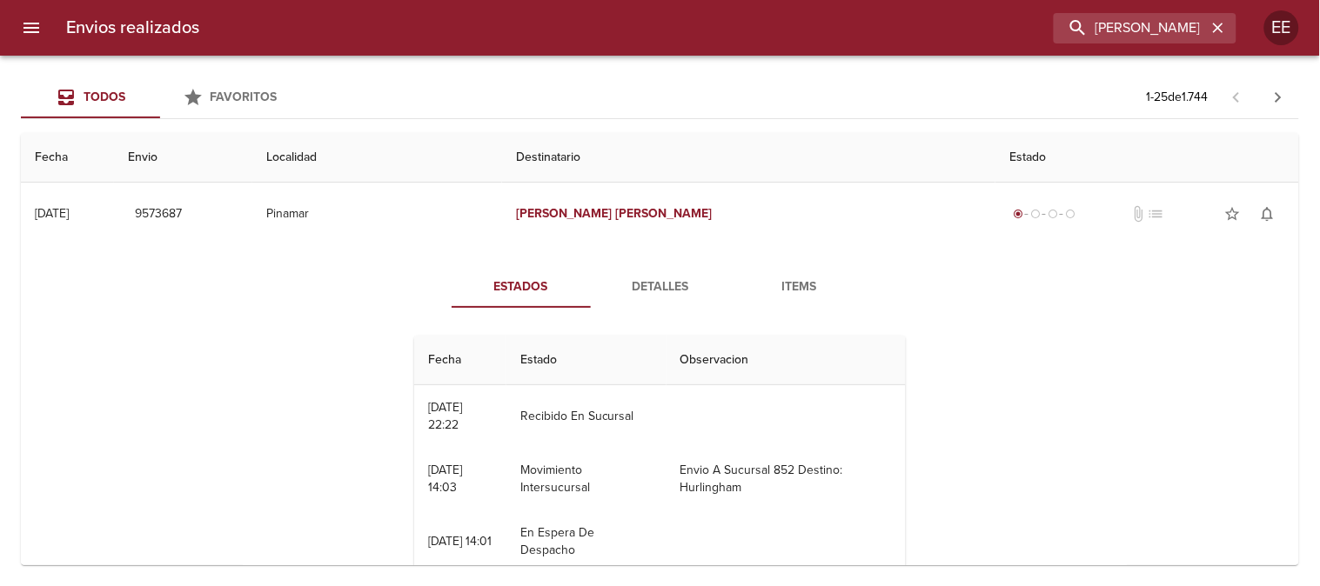
drag, startPoint x: 533, startPoint y: 421, endPoint x: 645, endPoint y: 428, distance: 112.4
click at [659, 424] on td "Recibido En Sucursal" at bounding box center [586, 416] width 160 height 63
click at [659, 282] on span "Detalles" at bounding box center [660, 288] width 118 height 22
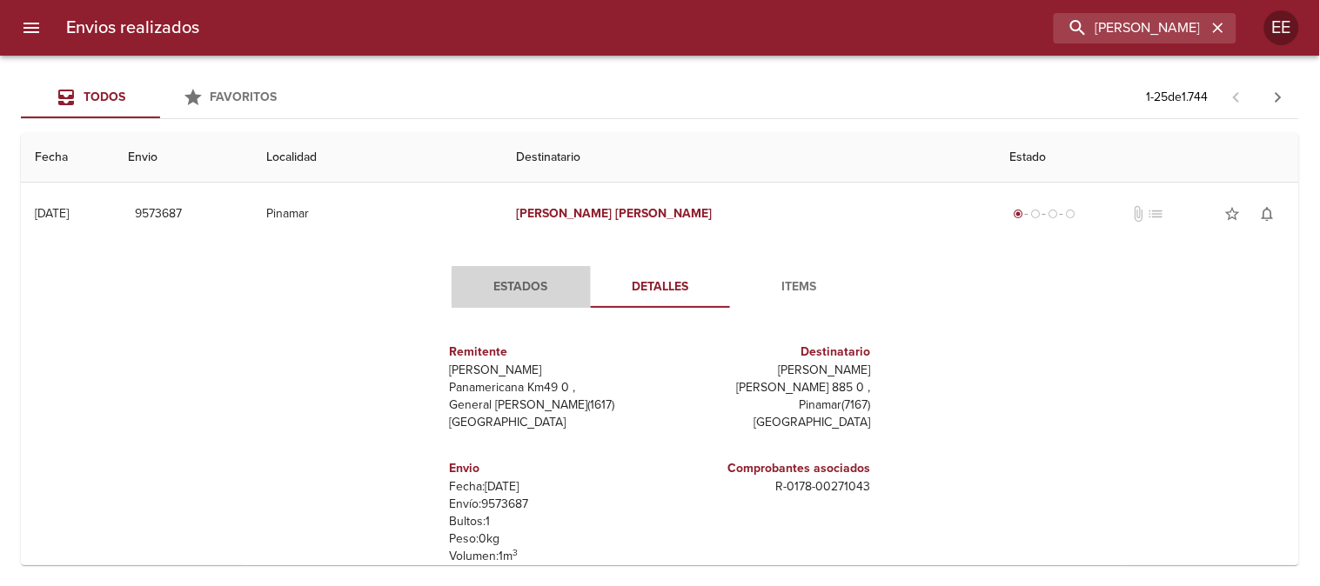
click at [533, 278] on span "Estados" at bounding box center [521, 288] width 118 height 22
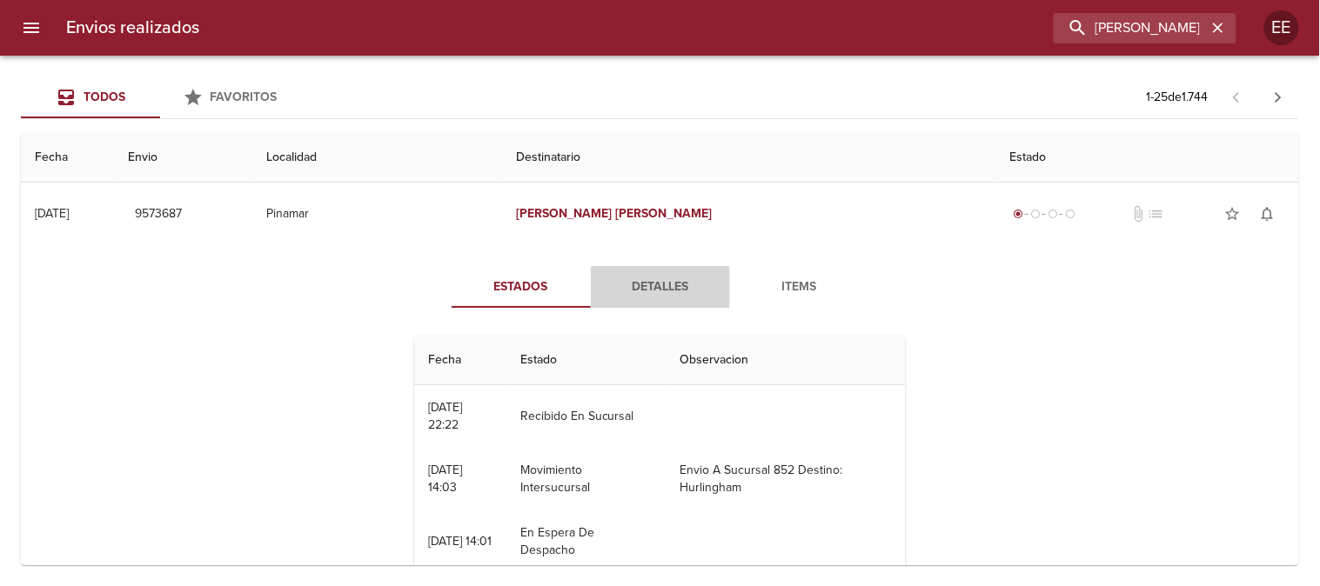
click at [636, 268] on button "Detalles" at bounding box center [660, 287] width 139 height 42
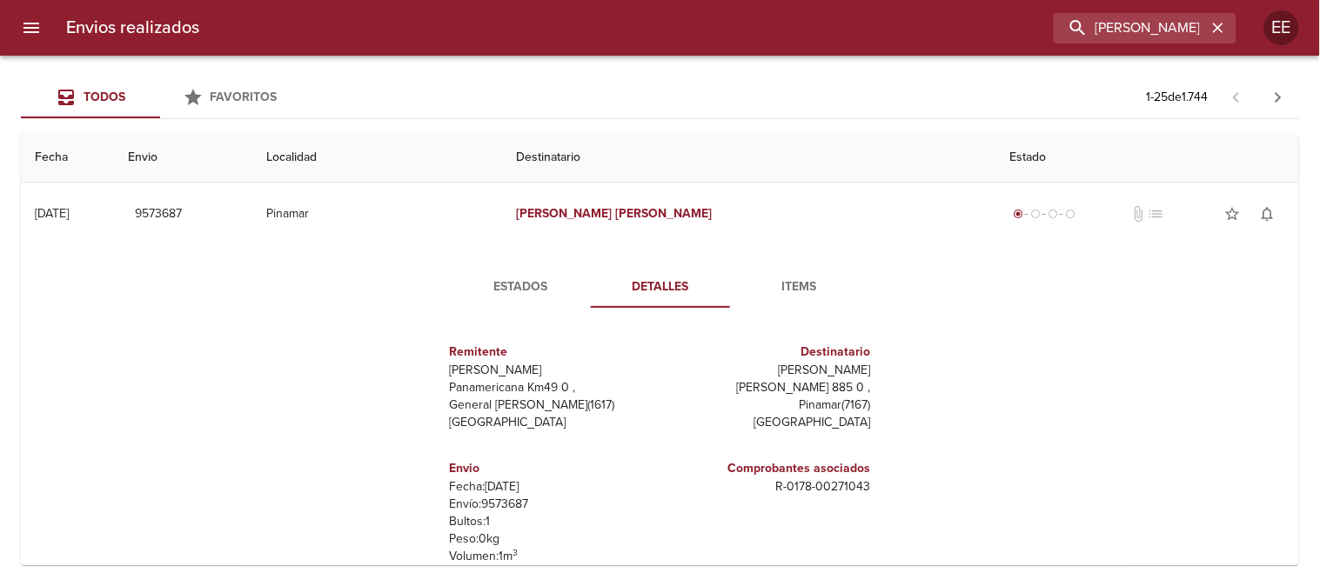
scroll to position [97, 0]
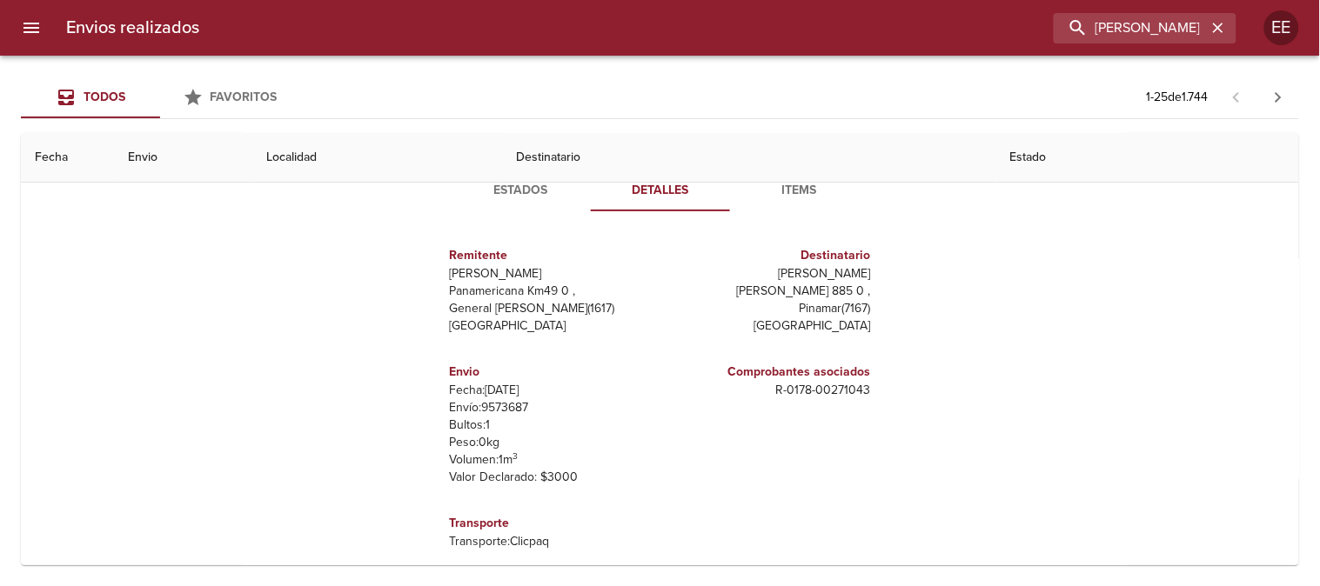
click at [502, 404] on p "Envío: 9573687" at bounding box center [552, 407] width 204 height 17
copy p "9573687"
drag, startPoint x: 767, startPoint y: 390, endPoint x: 993, endPoint y: 78, distance: 384.9
click at [893, 390] on div "Estados Detalles Items Remitente Wamaro Tortuguitas Panamericana Km49 0 , Gener…" at bounding box center [660, 371] width 505 height 402
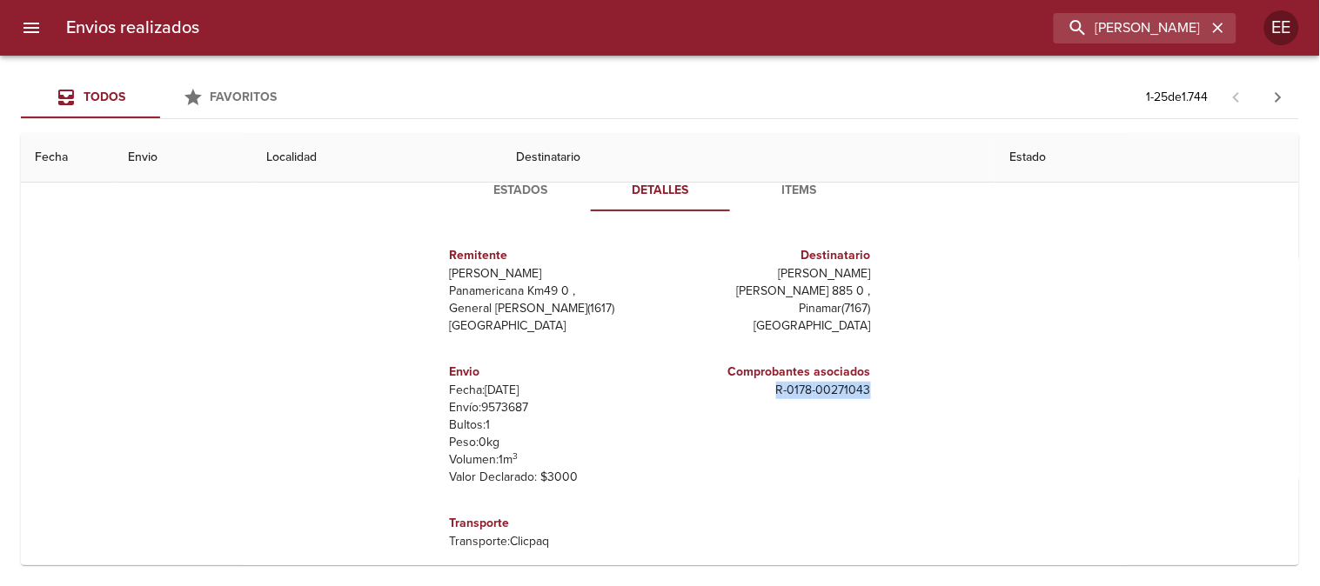
copy p "R - 0178 - 00271043"
drag, startPoint x: 783, startPoint y: 268, endPoint x: 879, endPoint y: 268, distance: 95.7
click at [879, 268] on div "Remitente Wamaro Tortuguitas Panamericana Km49 0 , General Pacheco ( 1617 ) Bue…" at bounding box center [659, 398] width 479 height 346
copy p "[PERSON_NAME]"
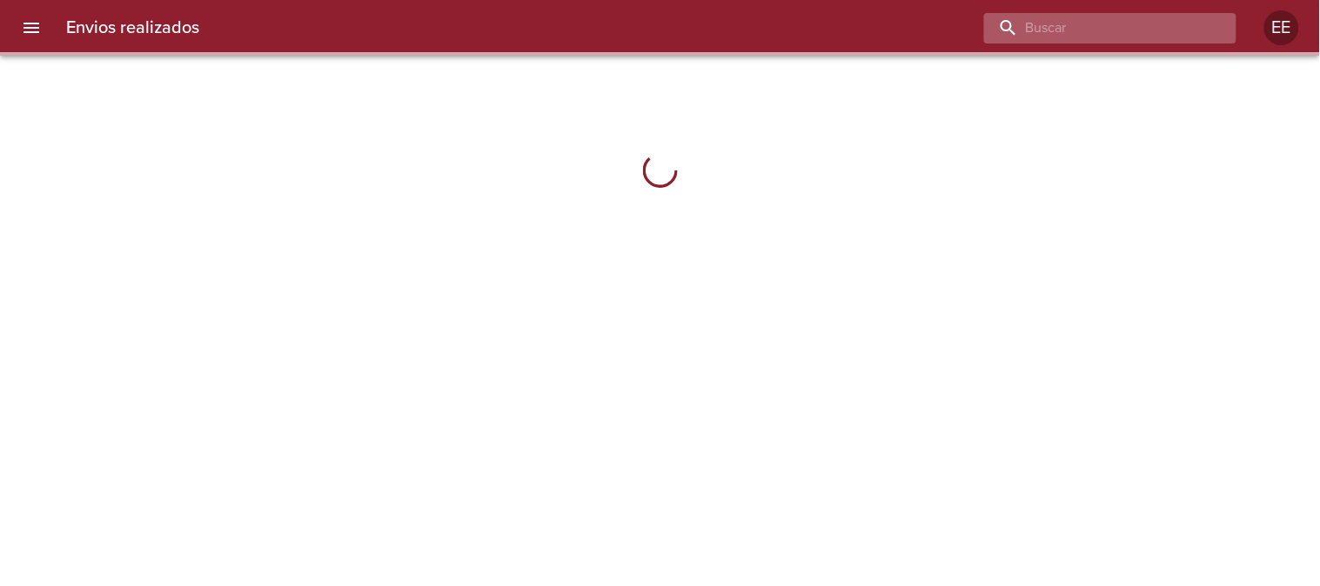
click at [1108, 31] on input "buscar" at bounding box center [1095, 28] width 223 height 30
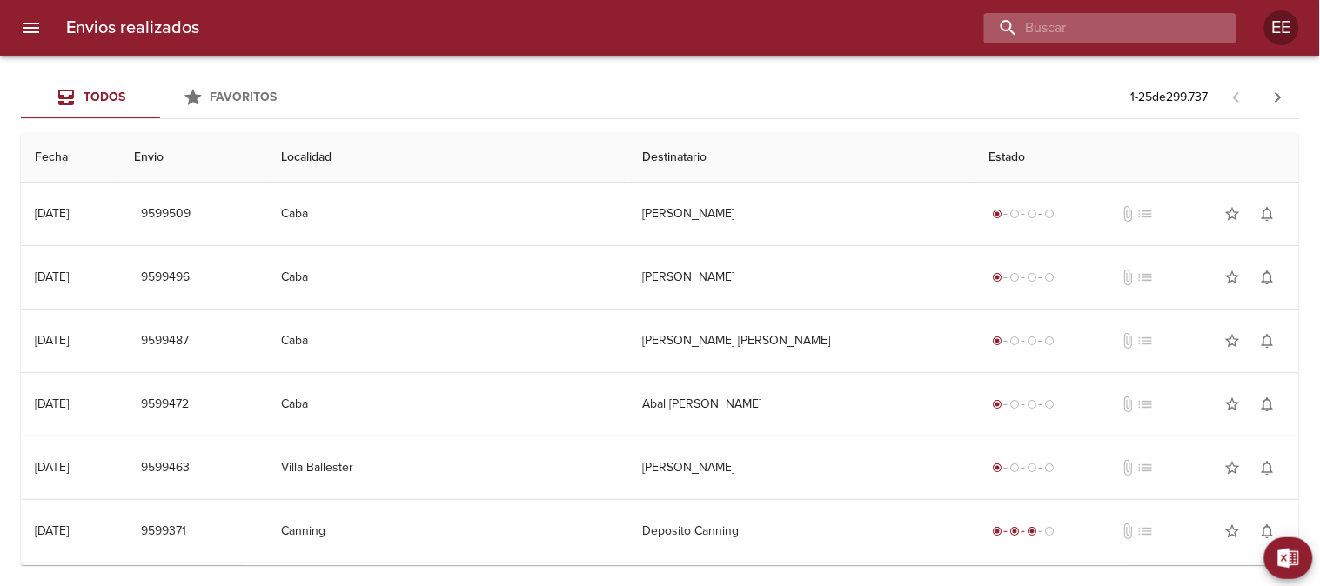
click at [1118, 13] on input "buscar" at bounding box center [1095, 28] width 223 height 30
paste input "[PERSON_NAME]"
type input "[PERSON_NAME]"
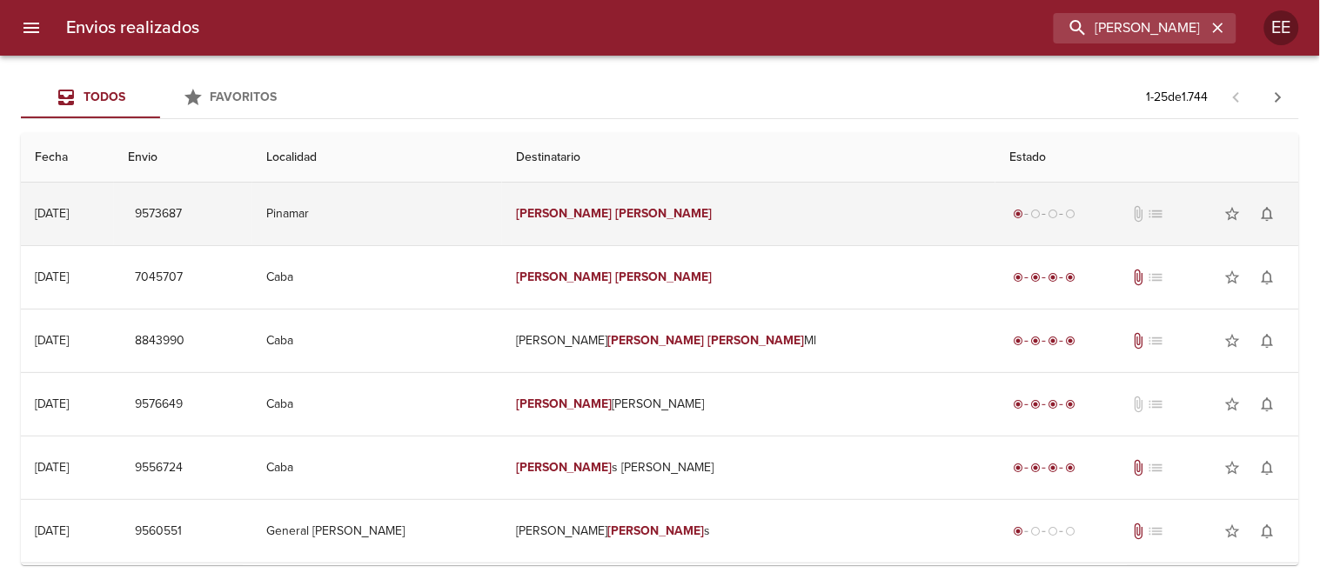
click at [502, 236] on td "Pinamar" at bounding box center [377, 214] width 250 height 63
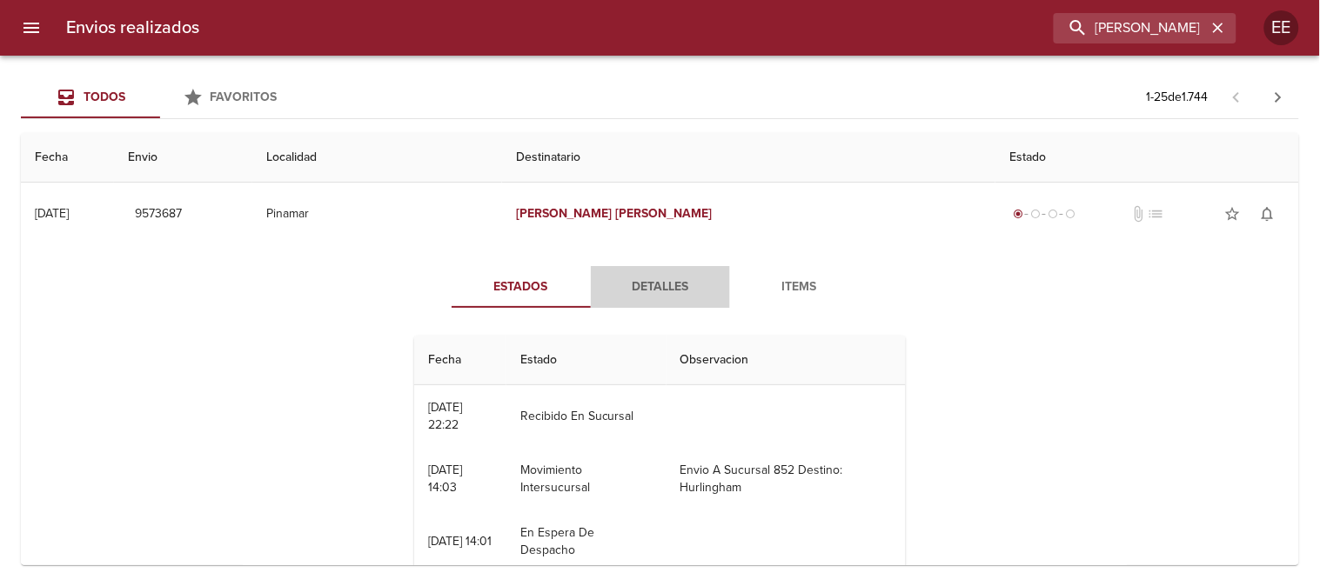
click at [664, 288] on span "Detalles" at bounding box center [660, 288] width 118 height 22
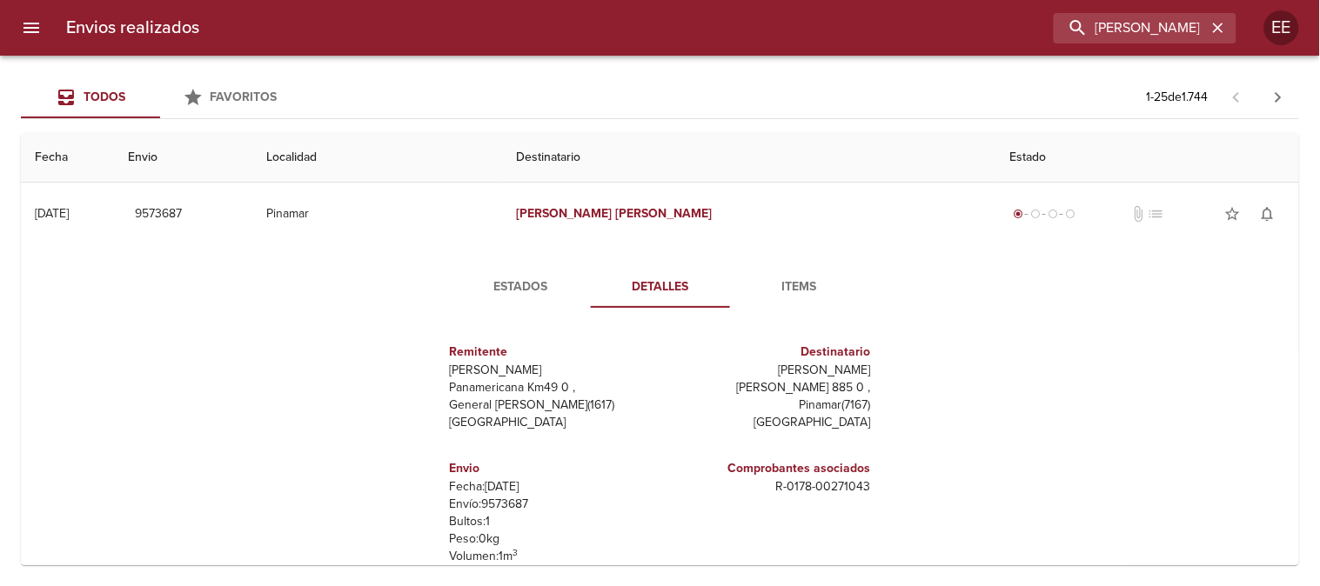
click at [506, 498] on p "Envío: 9573687" at bounding box center [552, 504] width 204 height 17
copy p "9573687"
